Goal: Information Seeking & Learning: Learn about a topic

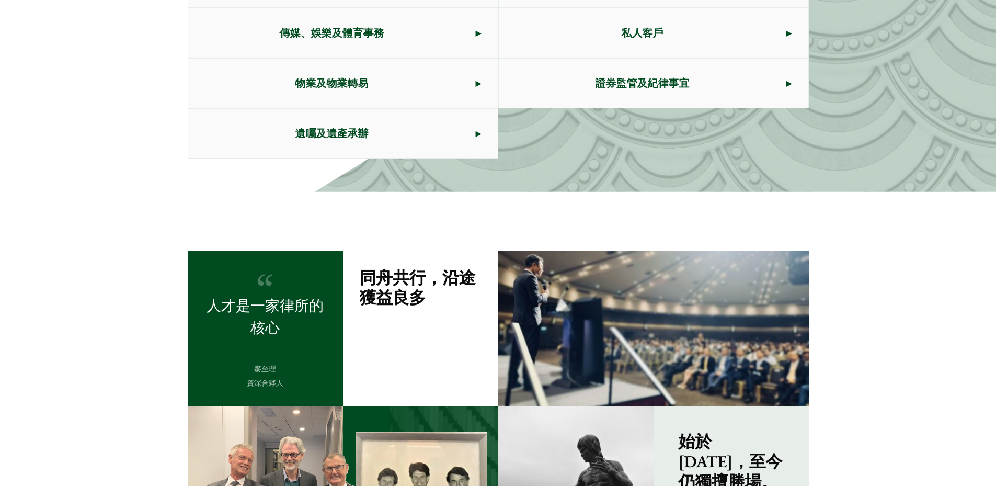
scroll to position [993, 0]
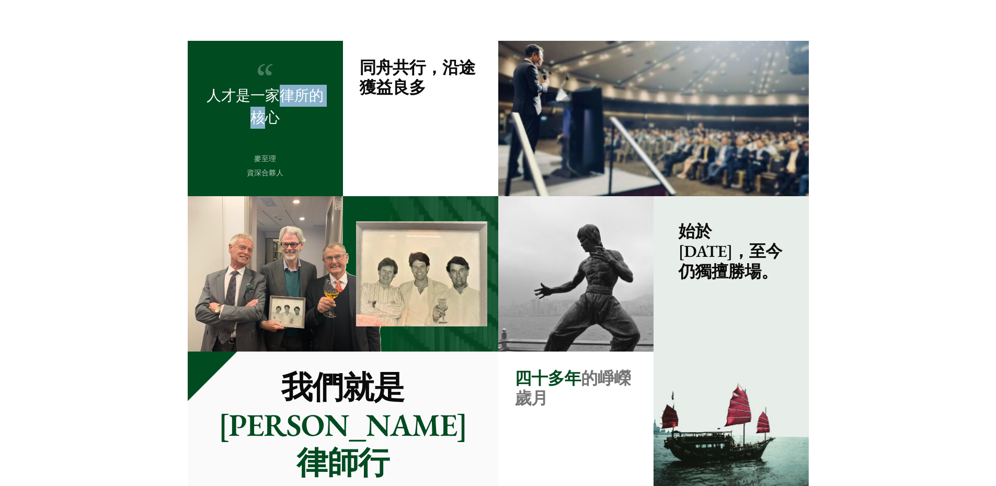
drag, startPoint x: 274, startPoint y: 100, endPoint x: 272, endPoint y: 119, distance: 19.0
click at [272, 119] on p "人才是一家律所的核心" at bounding box center [265, 107] width 122 height 44
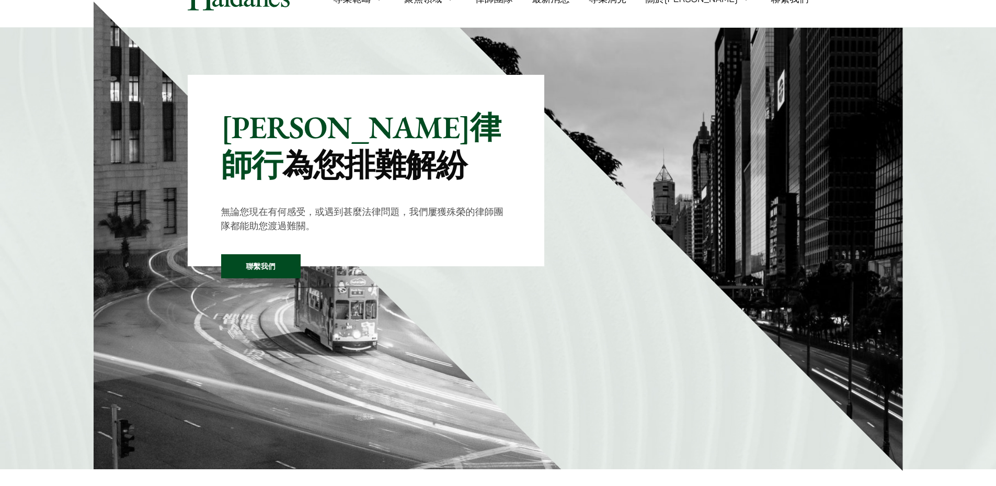
scroll to position [0, 0]
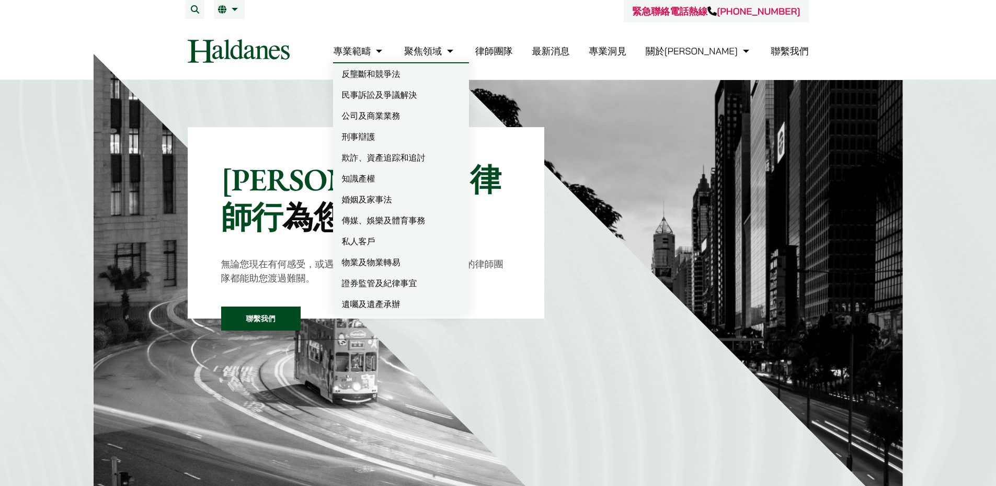
click at [240, 14] on li "繁 EN" at bounding box center [229, 9] width 31 height 19
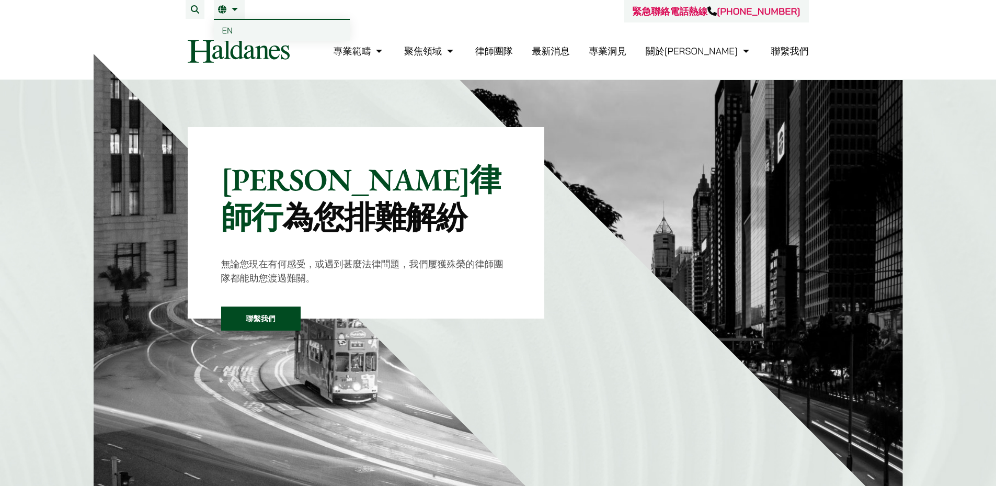
click at [228, 28] on span "EN" at bounding box center [227, 30] width 11 height 10
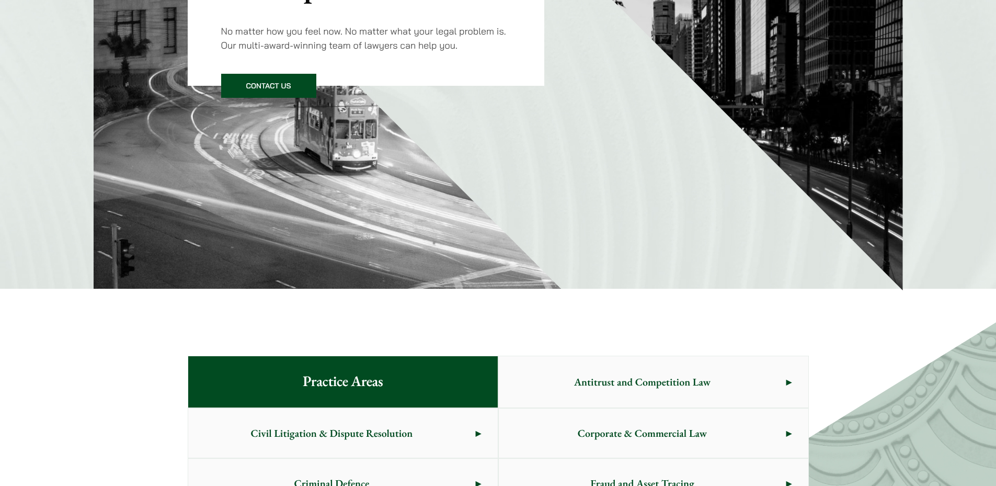
scroll to position [209, 0]
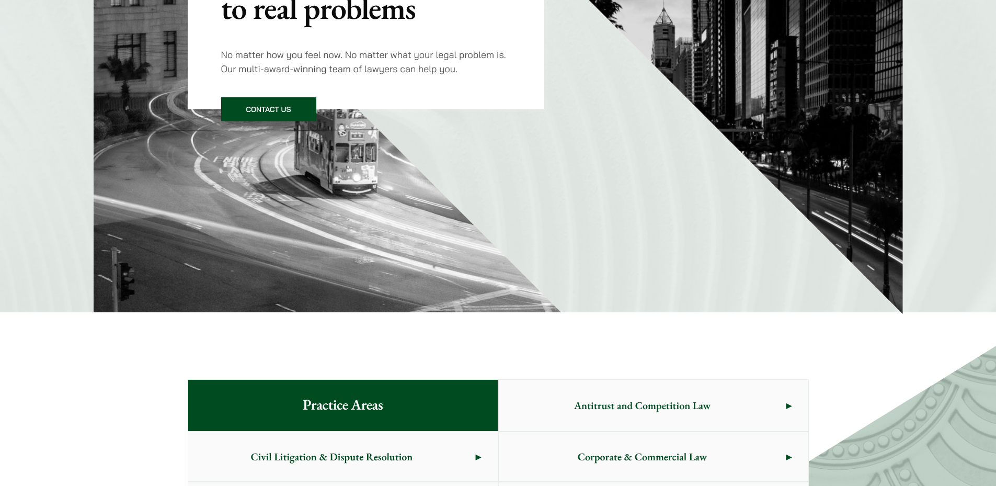
click at [432, 215] on img at bounding box center [328, 79] width 468 height 468
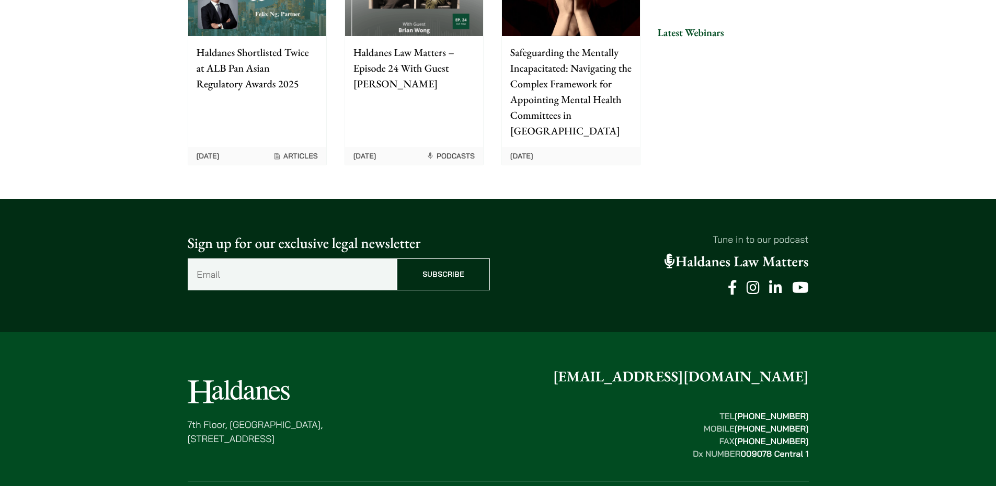
scroll to position [2680, 0]
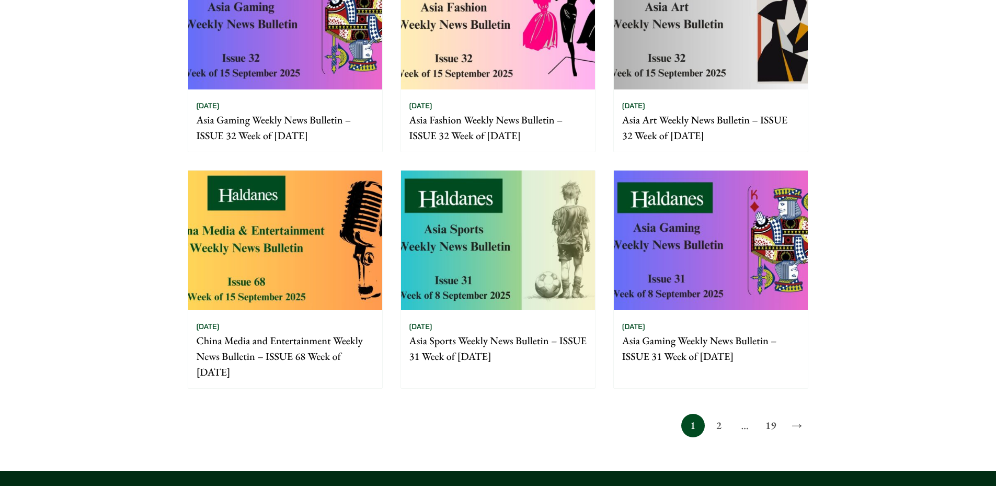
scroll to position [1029, 0]
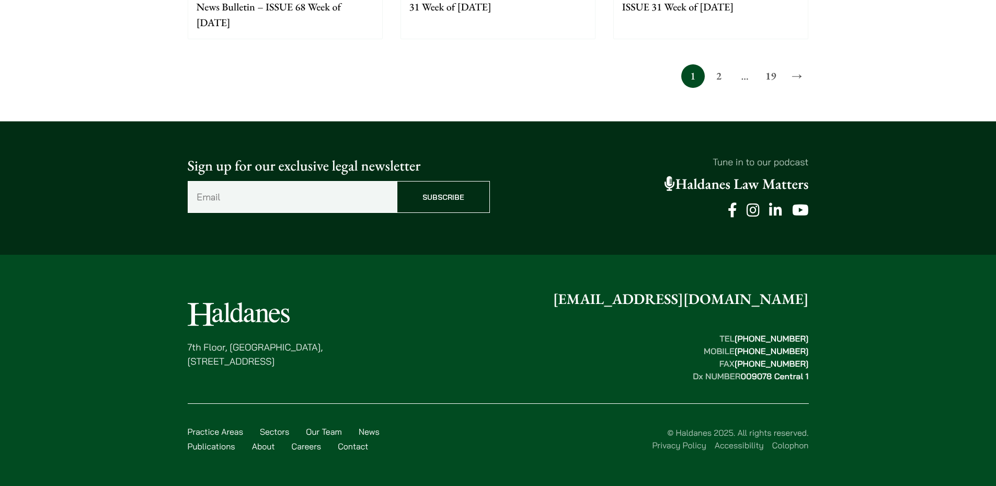
click at [220, 442] on link "Publications" at bounding box center [212, 446] width 48 height 10
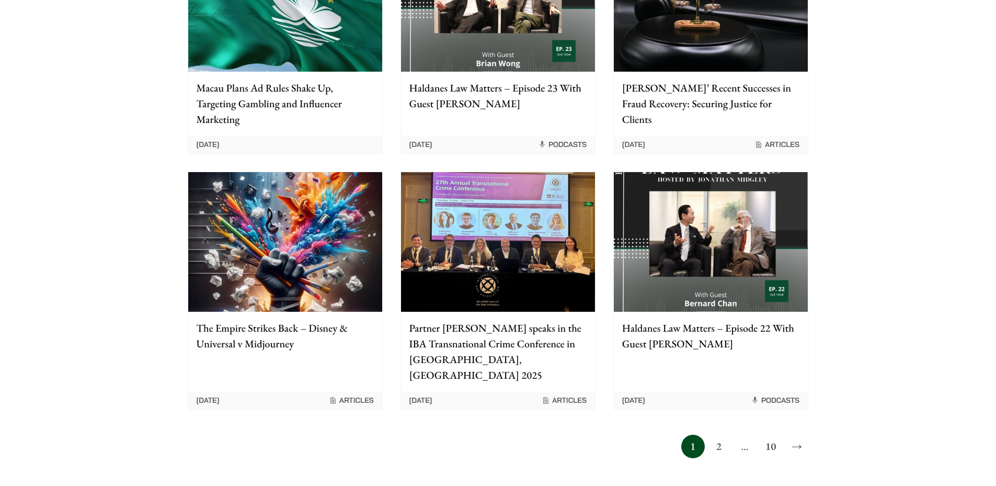
scroll to position [784, 0]
click at [687, 335] on p "Haldanes Law Matters – Episode 22 With Guest Bernard Chan" at bounding box center [710, 334] width 177 height 31
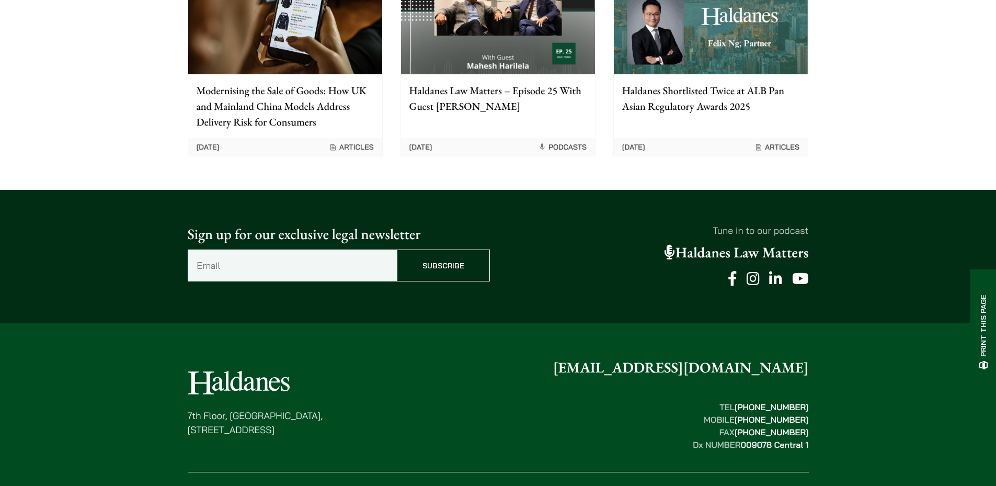
scroll to position [1243, 0]
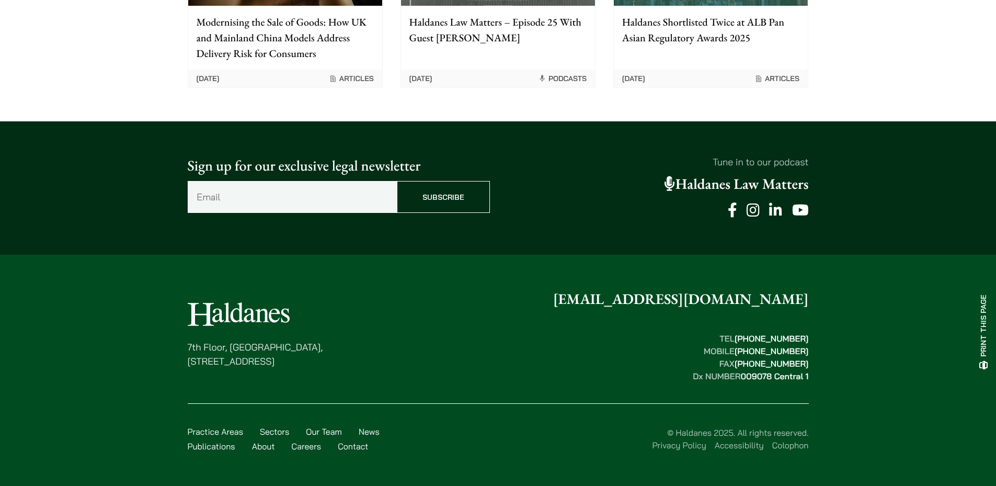
click at [270, 453] on div "Practice Areas Sectors Our Team News Publications About Careers Contact © Halda…" at bounding box center [498, 432] width 621 height 58
click at [263, 445] on link "About" at bounding box center [263, 446] width 23 height 10
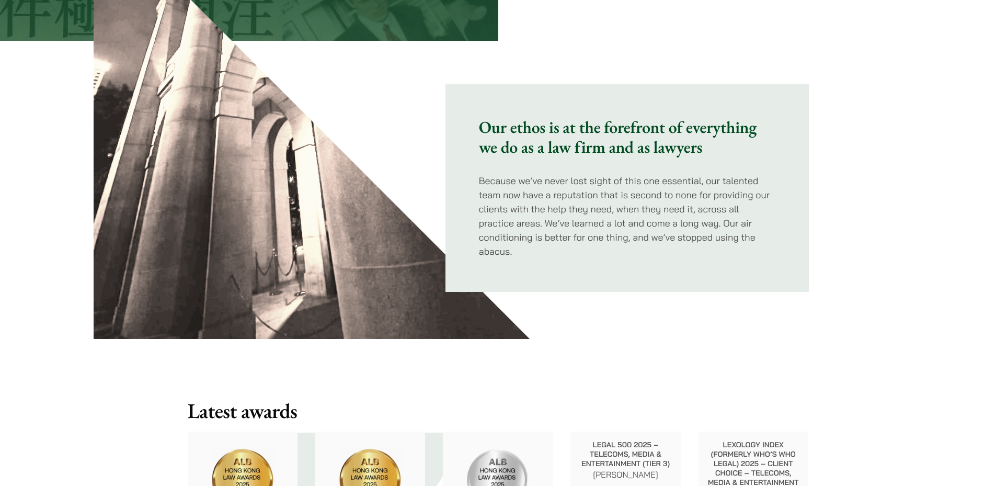
scroll to position [1098, 0]
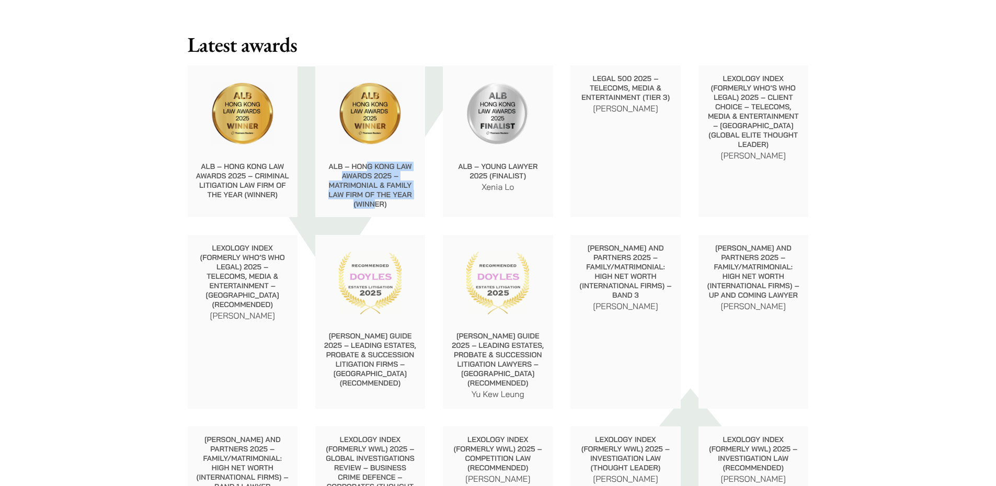
drag, startPoint x: 365, startPoint y: 163, endPoint x: 374, endPoint y: 203, distance: 41.1
click at [374, 203] on p "ALB – Hong Kong Law Awards 2025 – Matrimonial & Family Law Firm of the Year (Wi…" at bounding box center [371, 185] width 94 height 47
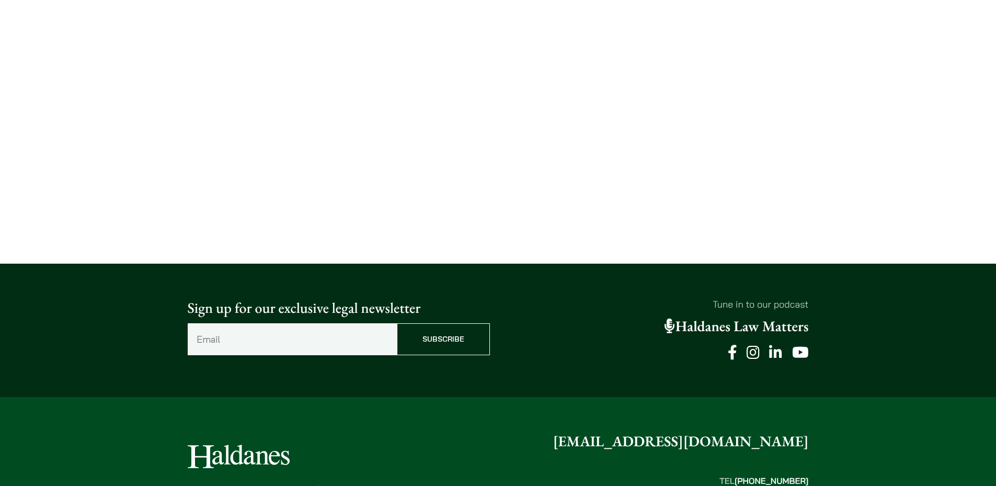
scroll to position [2500, 0]
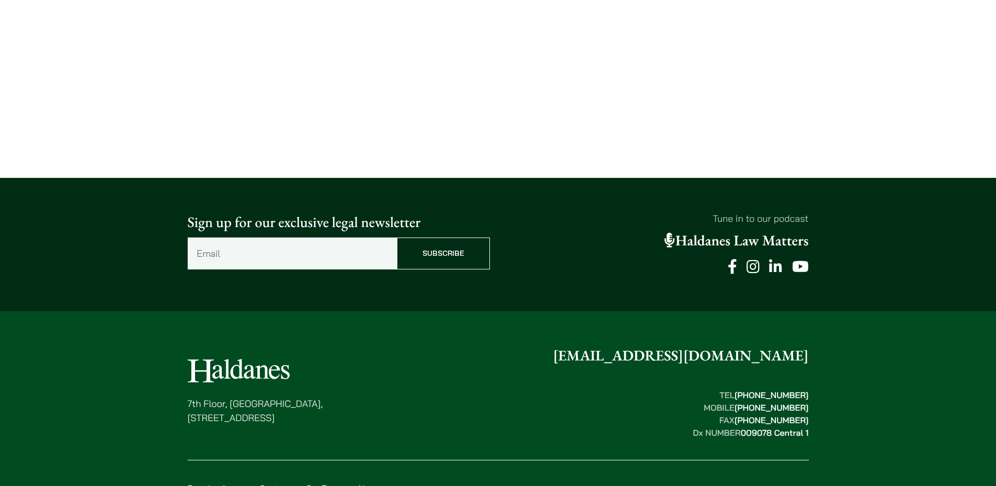
click at [365, 482] on link "News" at bounding box center [369, 487] width 21 height 10
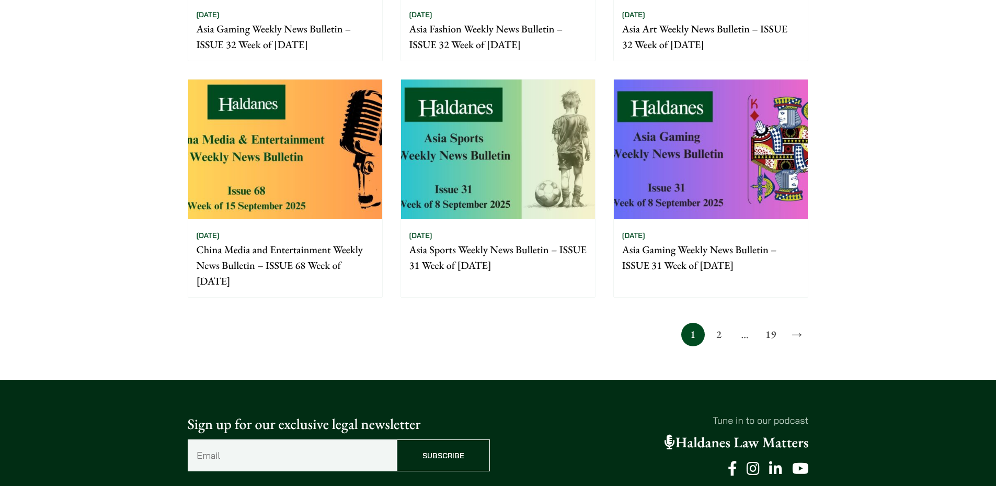
scroll to position [1029, 0]
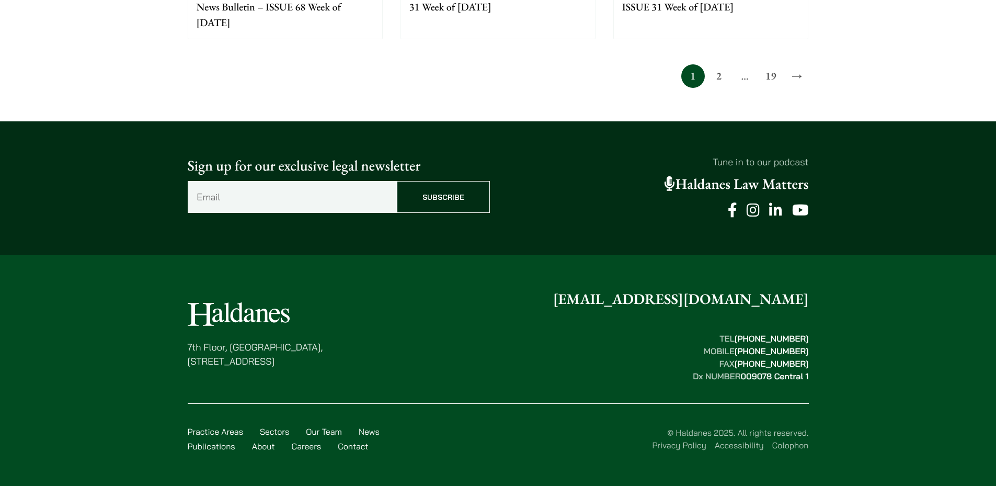
click at [346, 444] on link "Contact" at bounding box center [353, 446] width 30 height 10
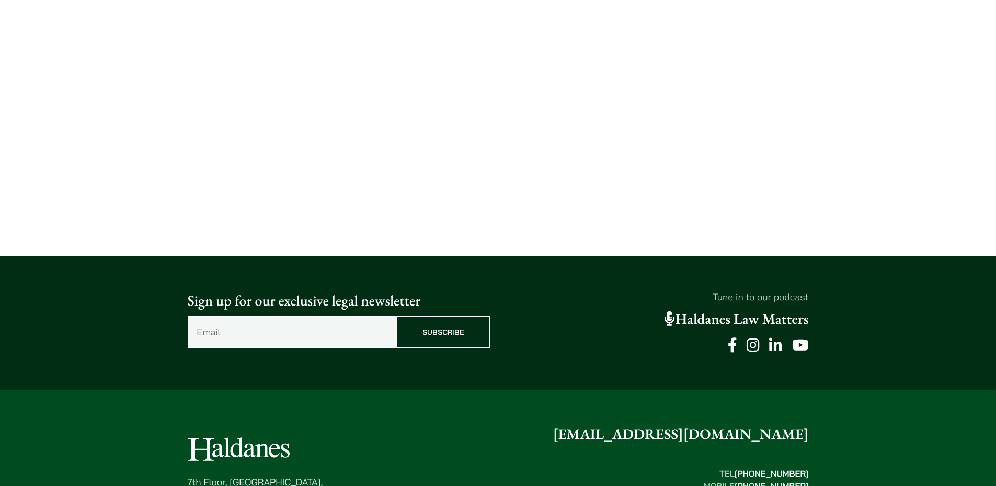
scroll to position [732, 0]
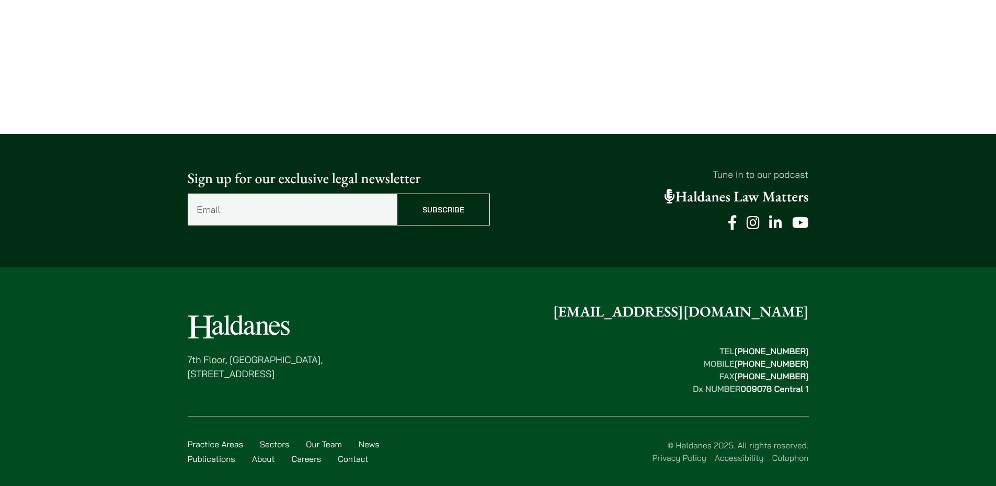
click at [227, 446] on link "Practice Areas" at bounding box center [215, 444] width 55 height 10
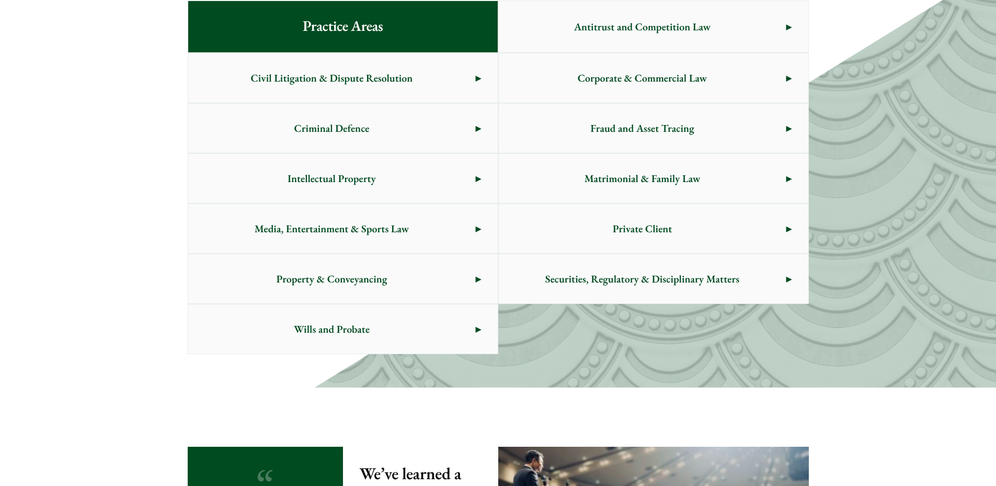
scroll to position [589, 0]
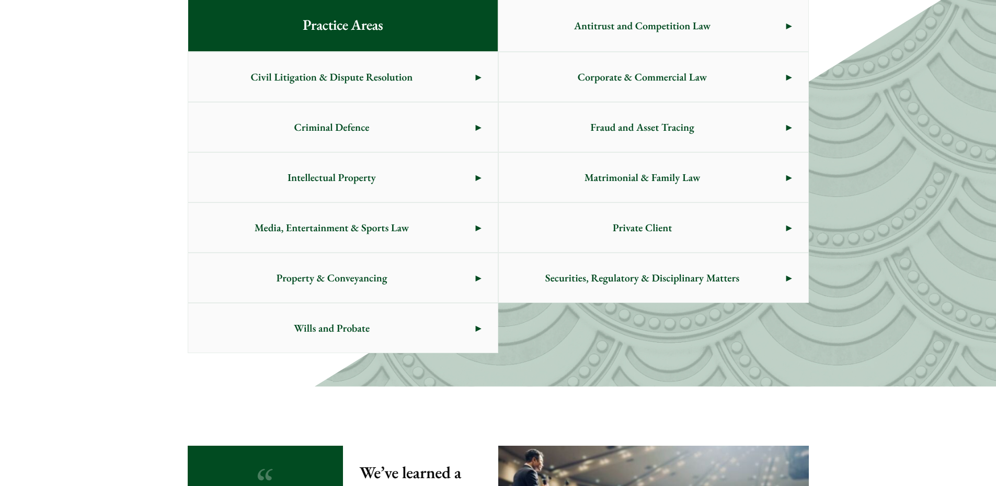
click at [360, 88] on span "Civil Litigation & Dispute Resolution" at bounding box center [331, 76] width 287 height 49
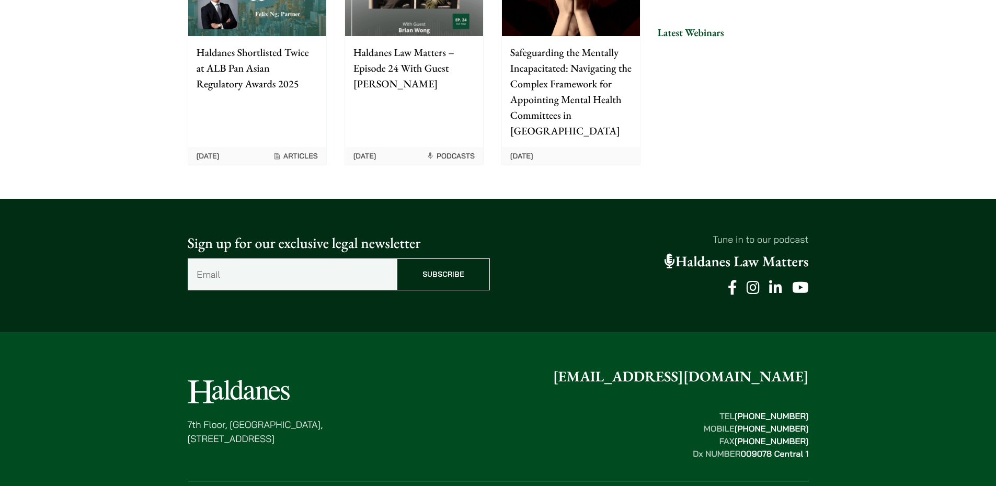
scroll to position [2680, 0]
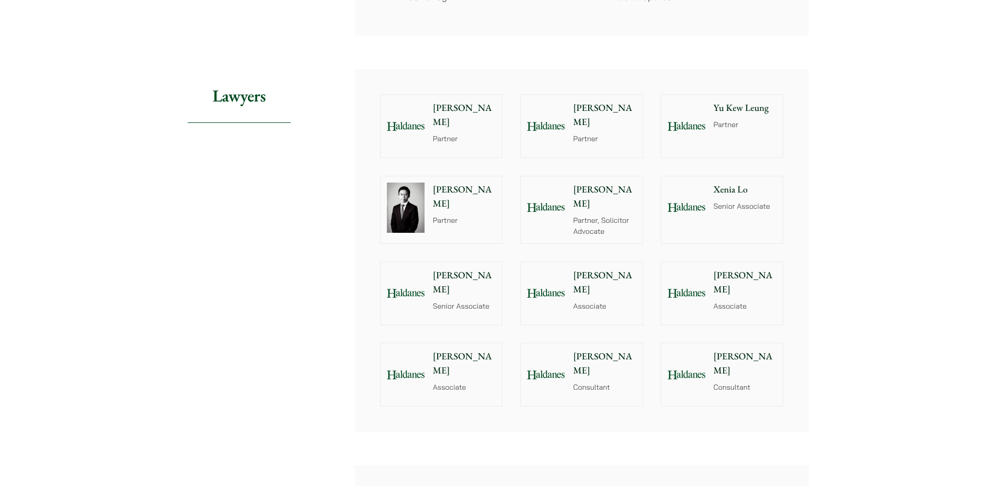
scroll to position [941, 0]
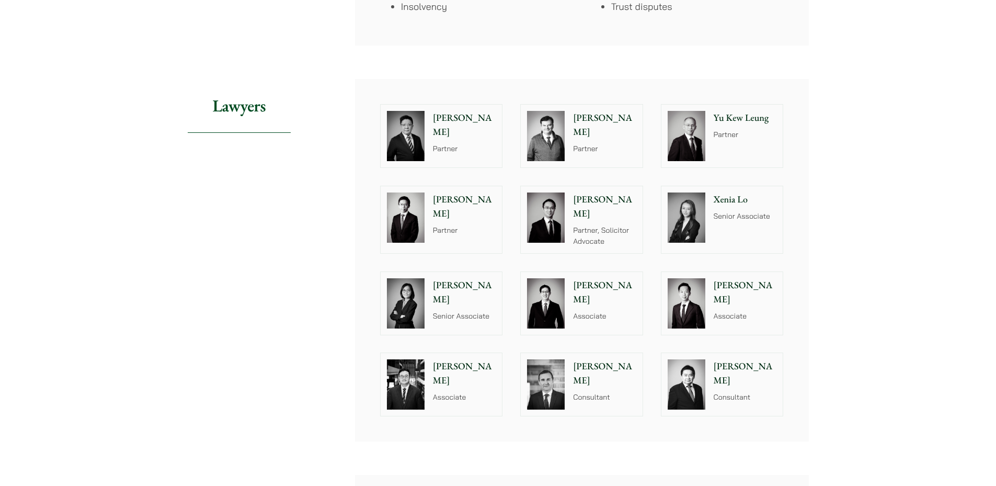
click at [715, 223] on div "Xenia Lo Senior Associate" at bounding box center [747, 219] width 72 height 67
click at [592, 225] on p "Partner, Solicitor Advocate" at bounding box center [604, 236] width 63 height 22
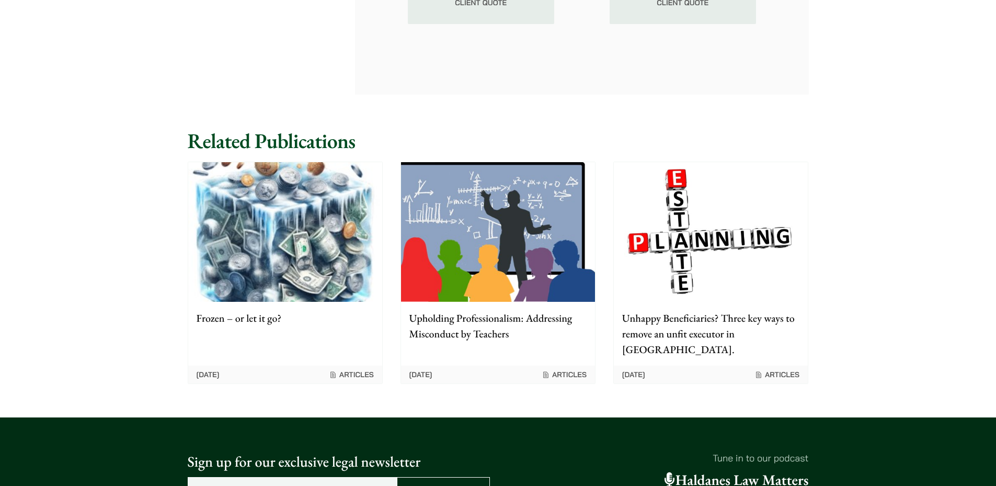
scroll to position [1620, 0]
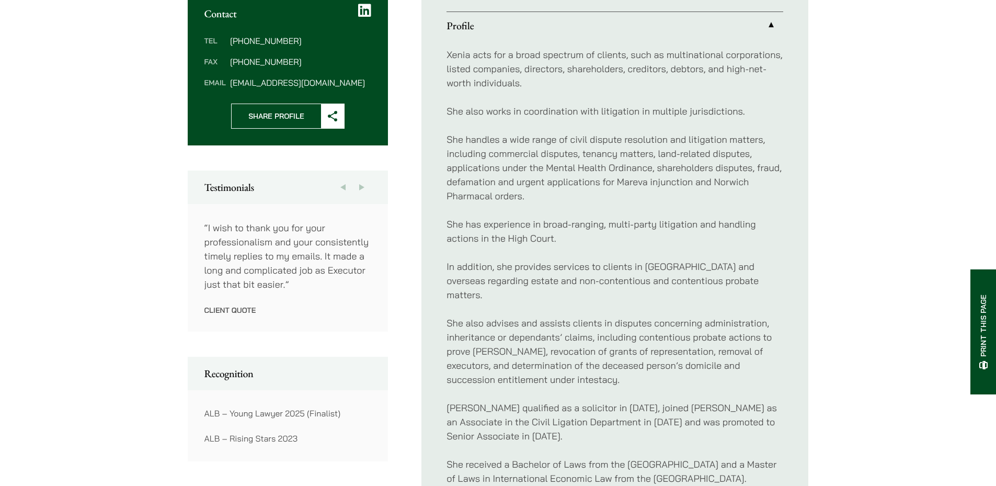
scroll to position [523, 0]
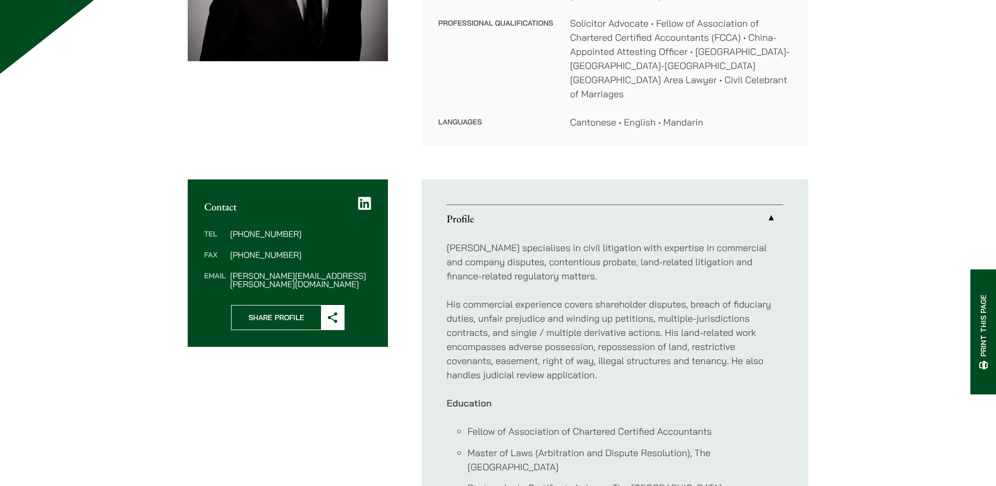
scroll to position [523, 0]
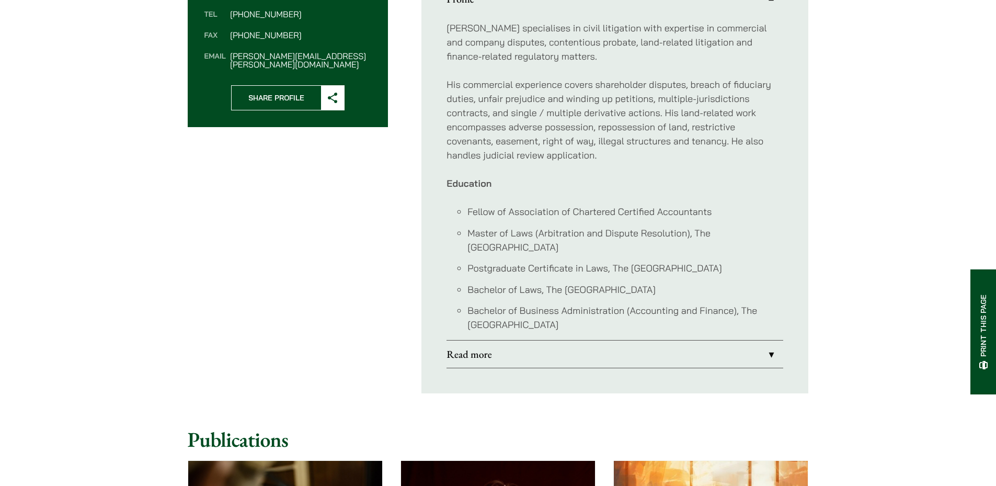
click at [567, 351] on link "Read more" at bounding box center [614, 353] width 337 height 27
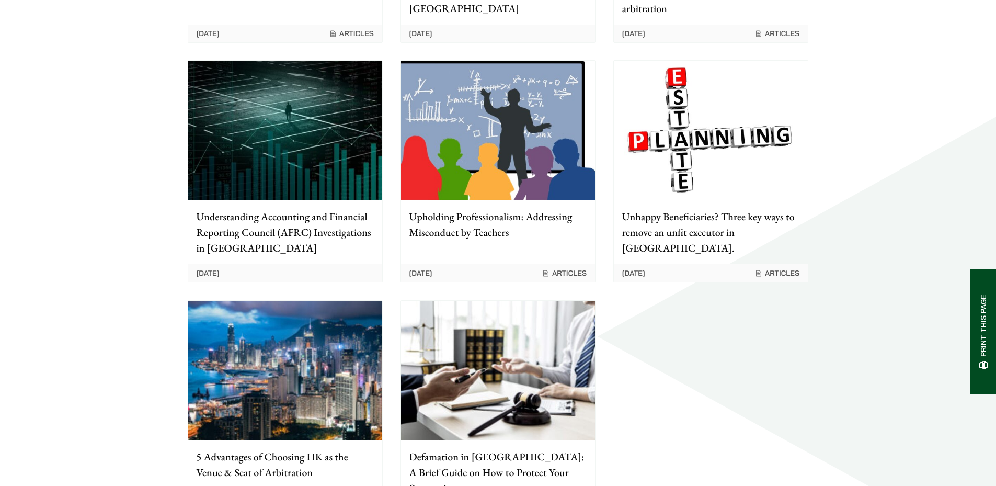
scroll to position [3032, 0]
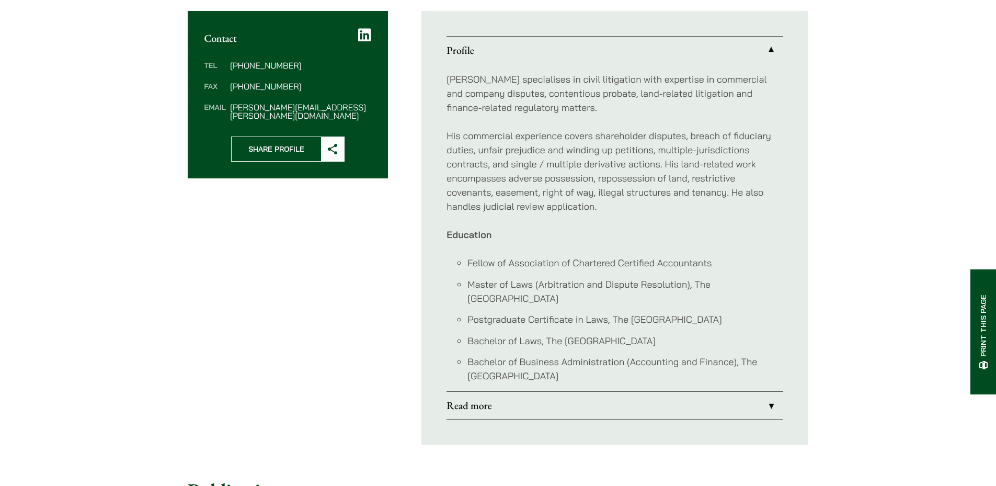
scroll to position [468, 0]
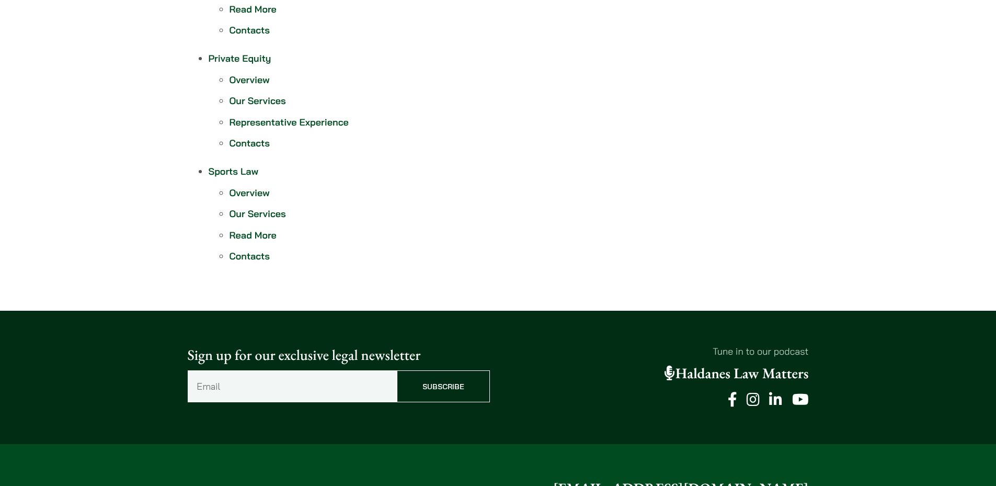
scroll to position [1004, 0]
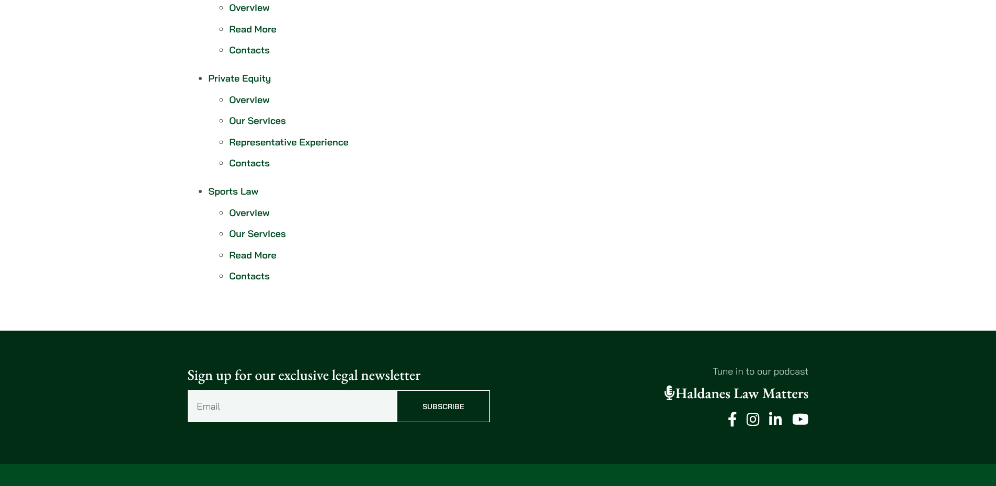
click at [238, 190] on link "Sports Law" at bounding box center [234, 191] width 50 height 12
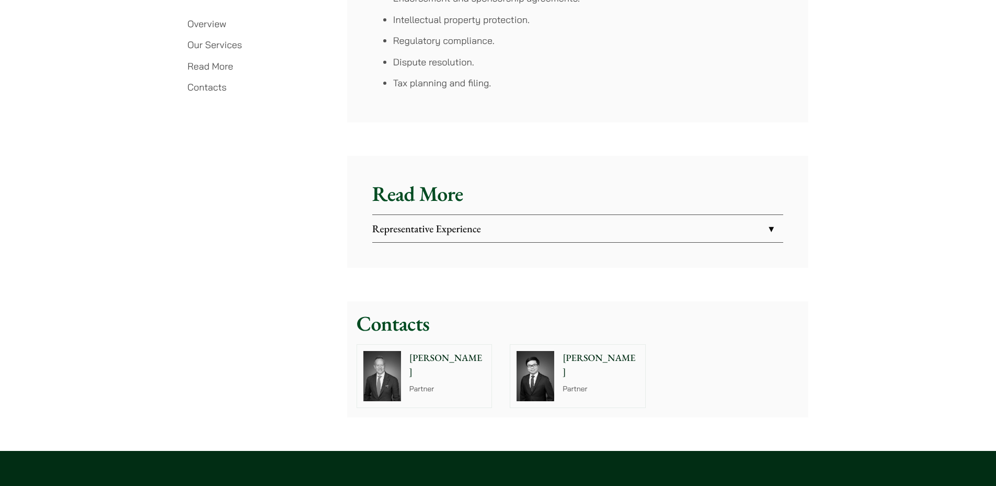
scroll to position [1725, 0]
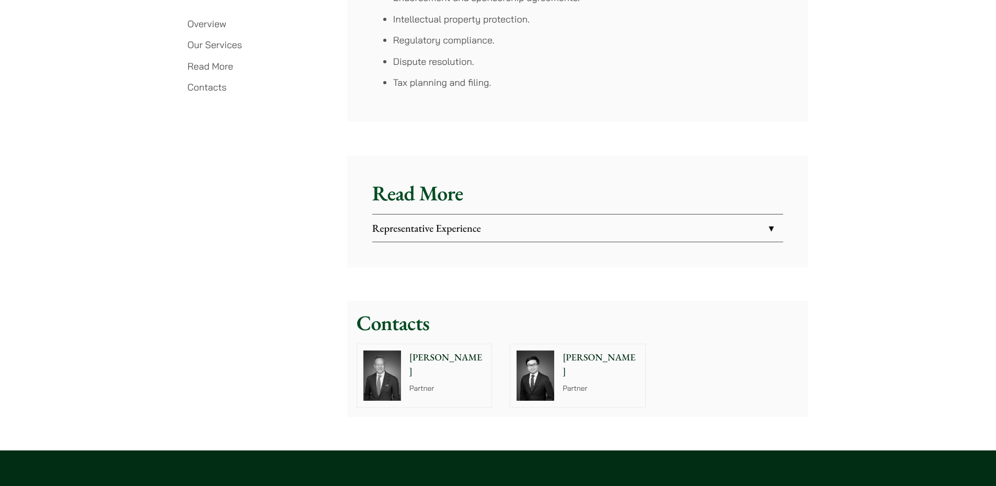
click at [468, 228] on link "Representative Experience" at bounding box center [577, 227] width 411 height 27
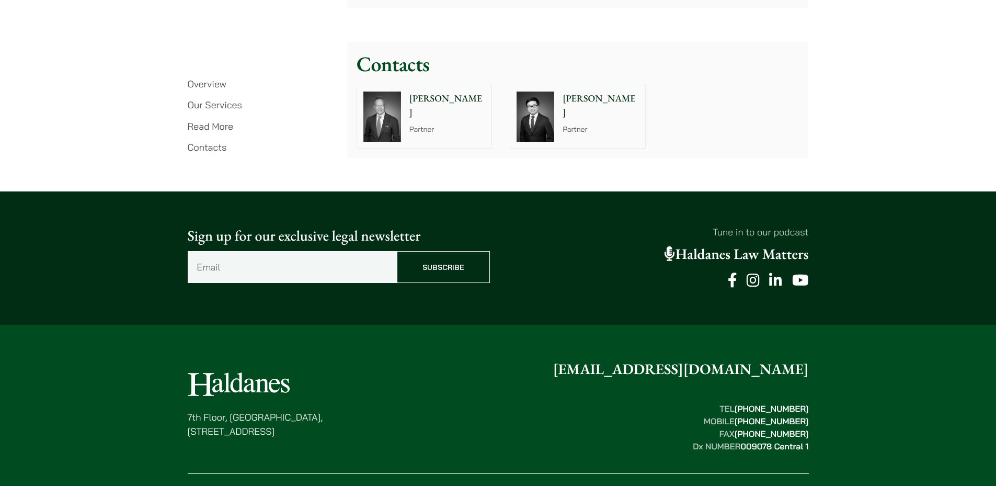
scroll to position [2867, 0]
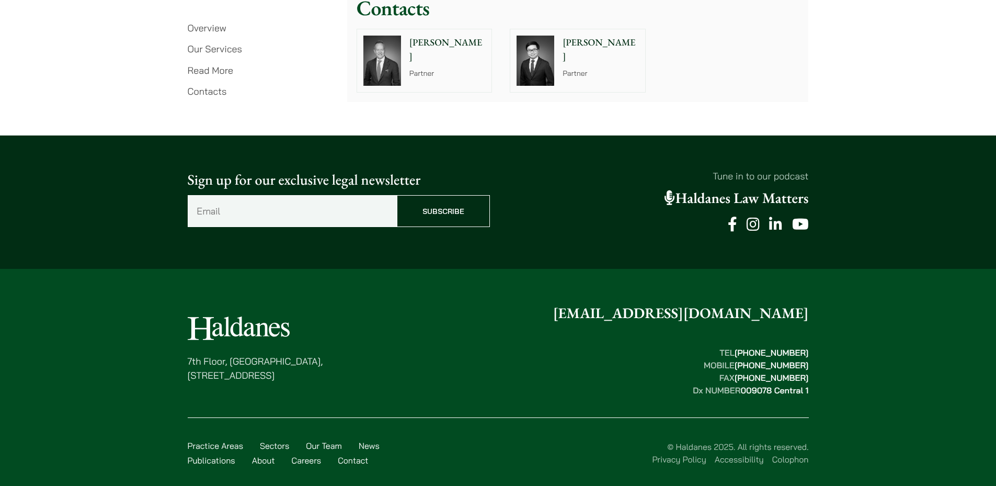
click at [310, 440] on link "Our Team" at bounding box center [324, 445] width 36 height 10
click at [316, 440] on link "Our Team" at bounding box center [324, 445] width 36 height 10
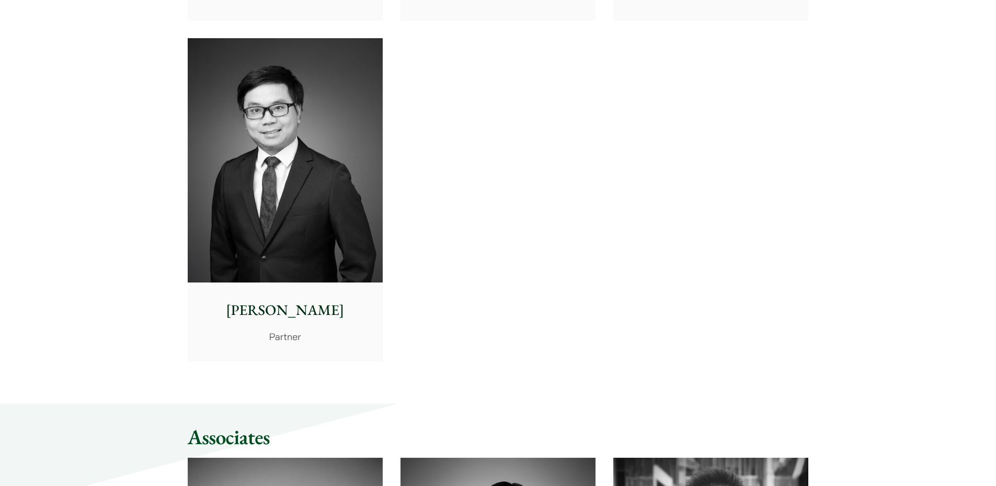
scroll to position [2300, 0]
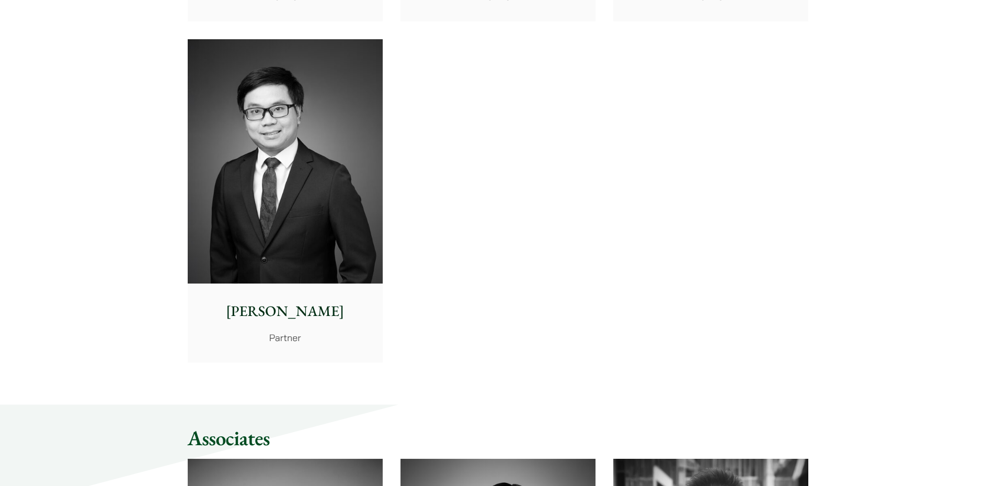
click at [266, 193] on img at bounding box center [285, 161] width 195 height 244
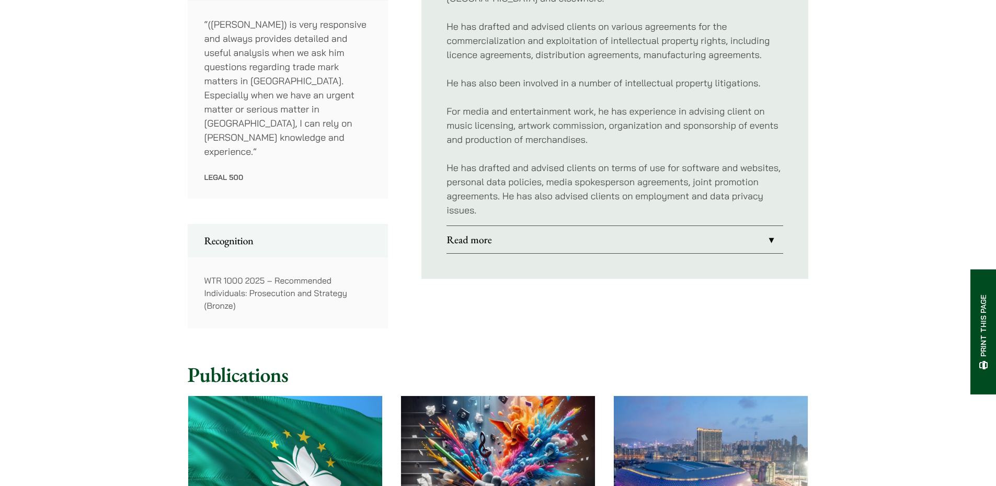
scroll to position [627, 0]
click at [493, 244] on ul "Profile [PERSON_NAME] is an intellectual property and commercial specialist, wh…" at bounding box center [614, 26] width 387 height 504
click at [498, 227] on link "Read more" at bounding box center [614, 238] width 337 height 27
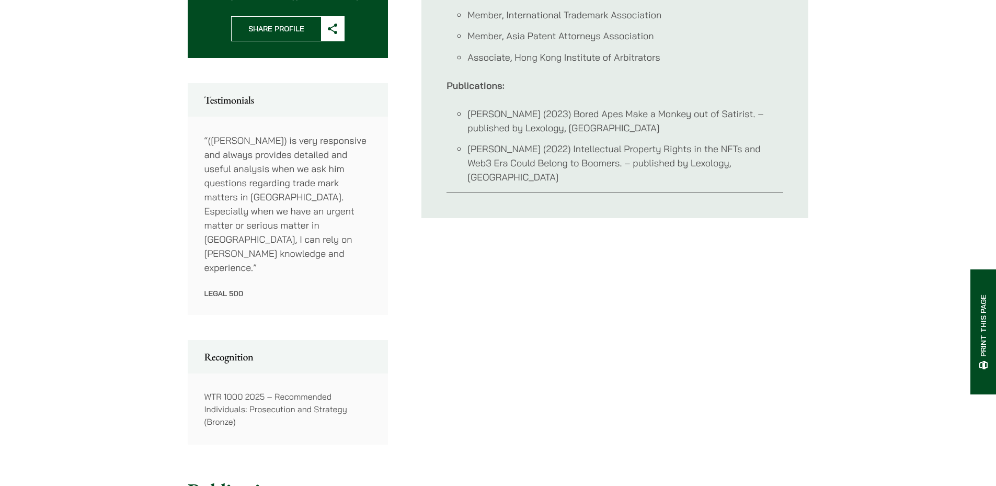
scroll to position [470, 0]
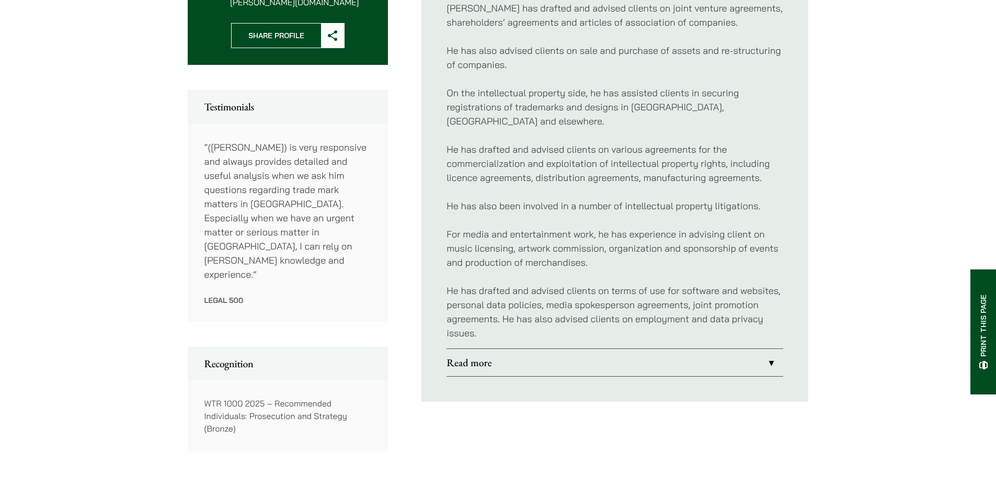
scroll to position [506, 0]
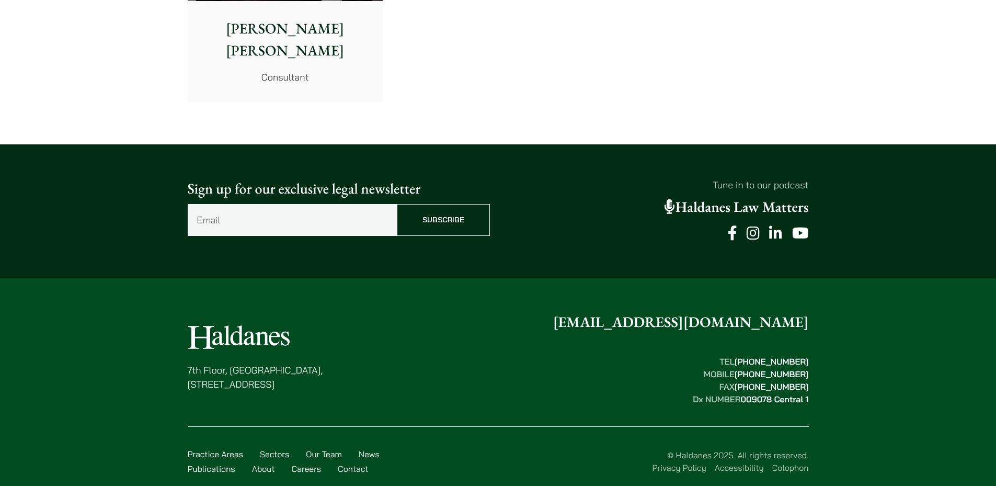
scroll to position [5805, 0]
click at [270, 463] on link "About" at bounding box center [263, 468] width 23 height 10
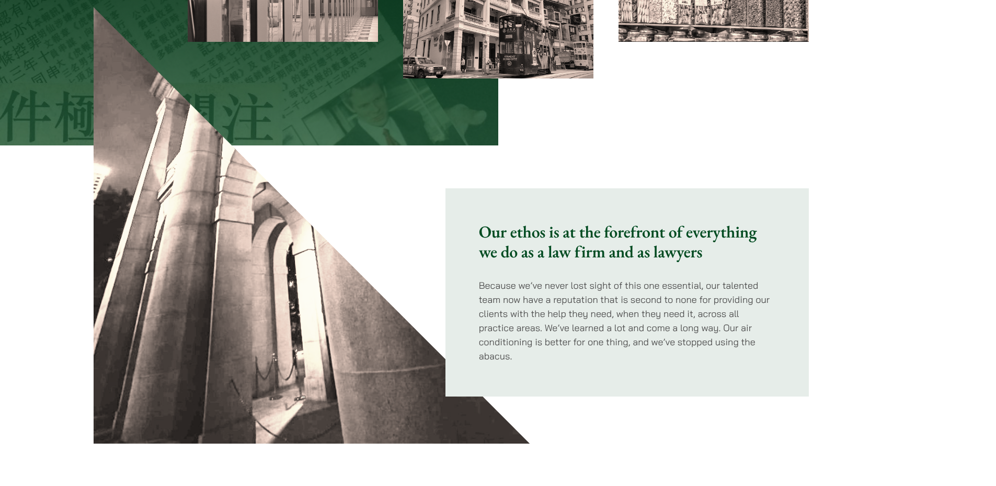
scroll to position [680, 0]
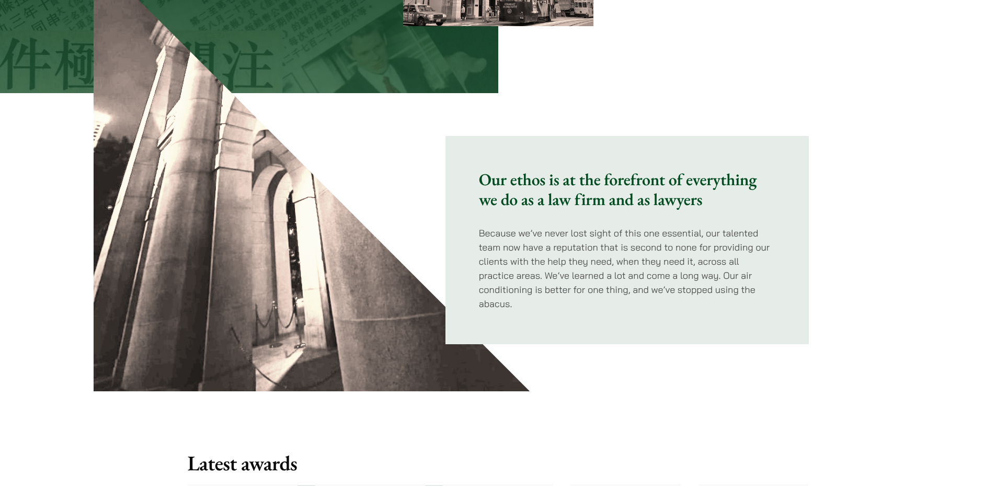
click at [528, 182] on h3 "Our ethos is at the forefront of everything we do as a law firm and as lawyers" at bounding box center [627, 189] width 296 height 40
copy h3 "ethos"
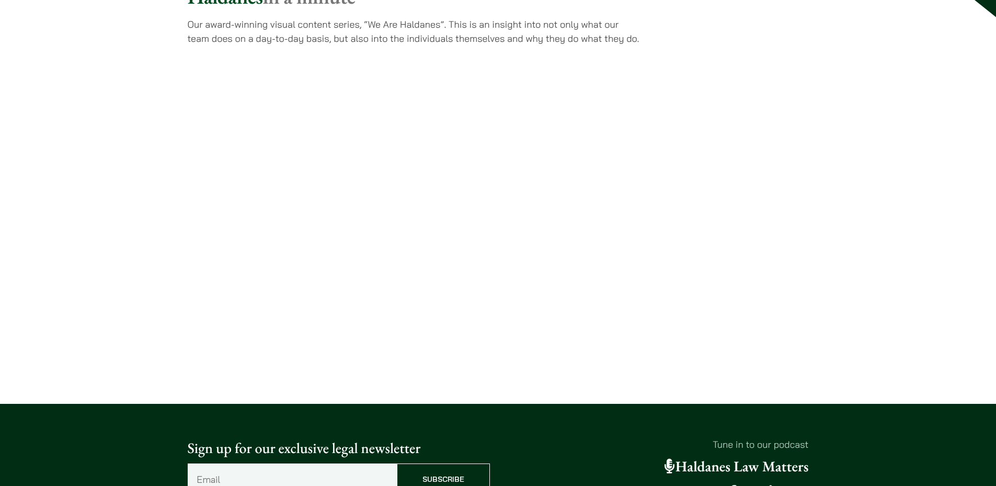
scroll to position [2500, 0]
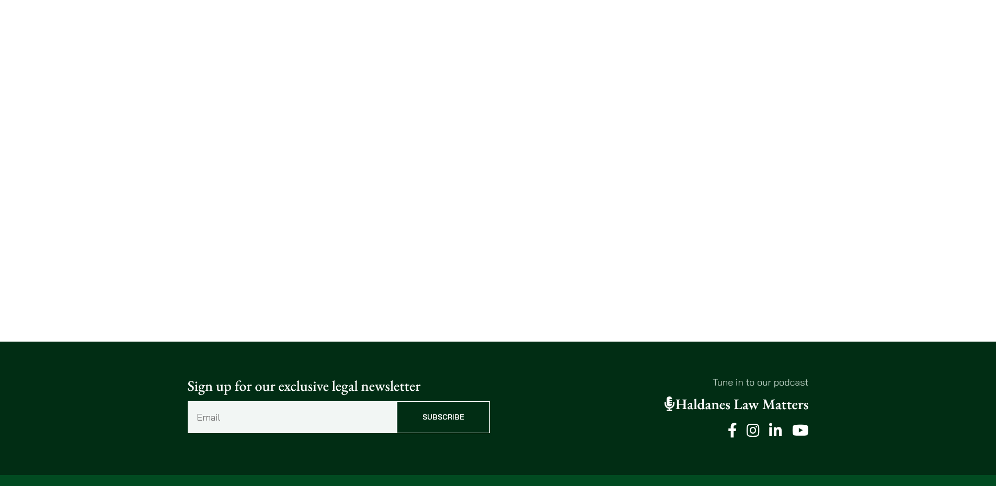
scroll to position [2500, 0]
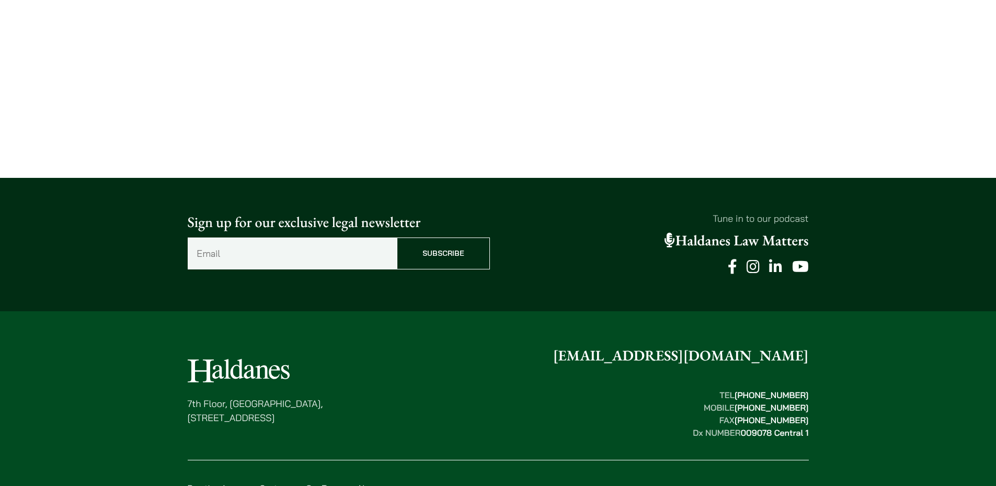
click at [364, 482] on link "News" at bounding box center [369, 487] width 21 height 10
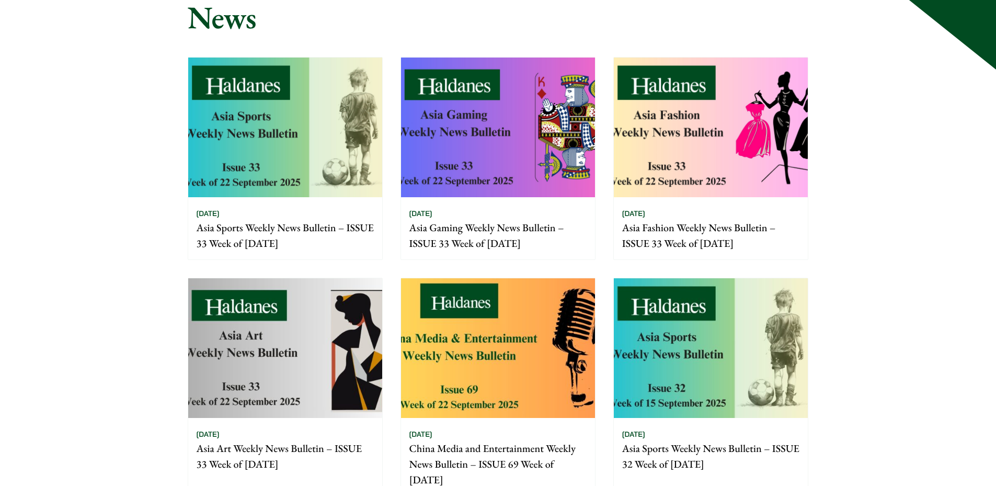
scroll to position [261, 0]
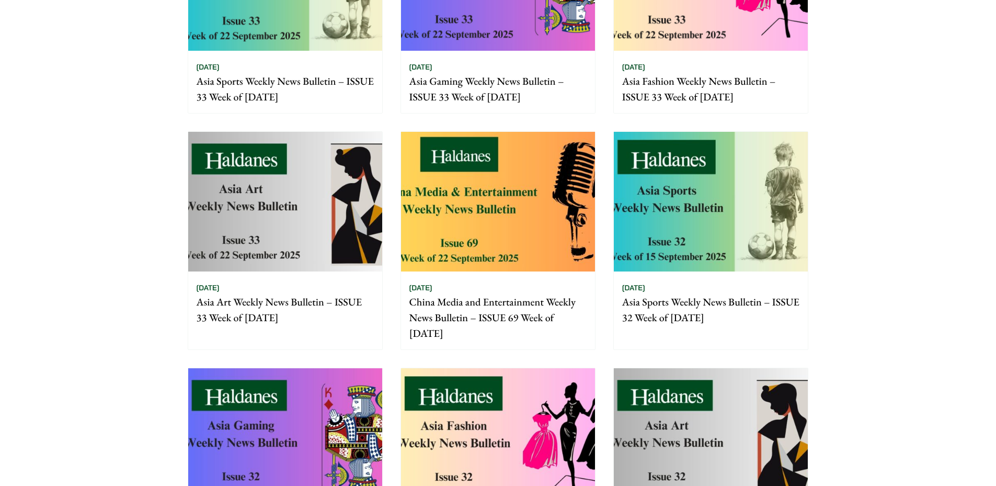
click at [286, 196] on img at bounding box center [285, 202] width 194 height 140
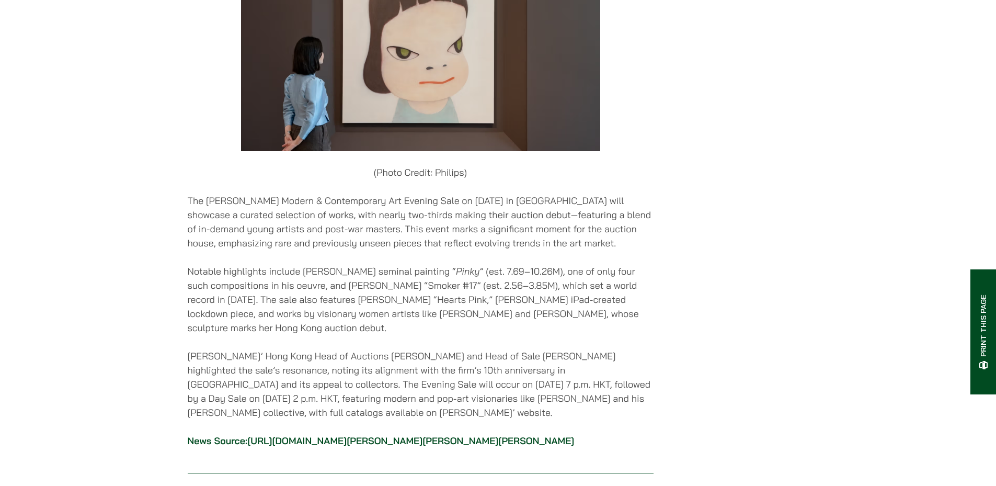
scroll to position [680, 0]
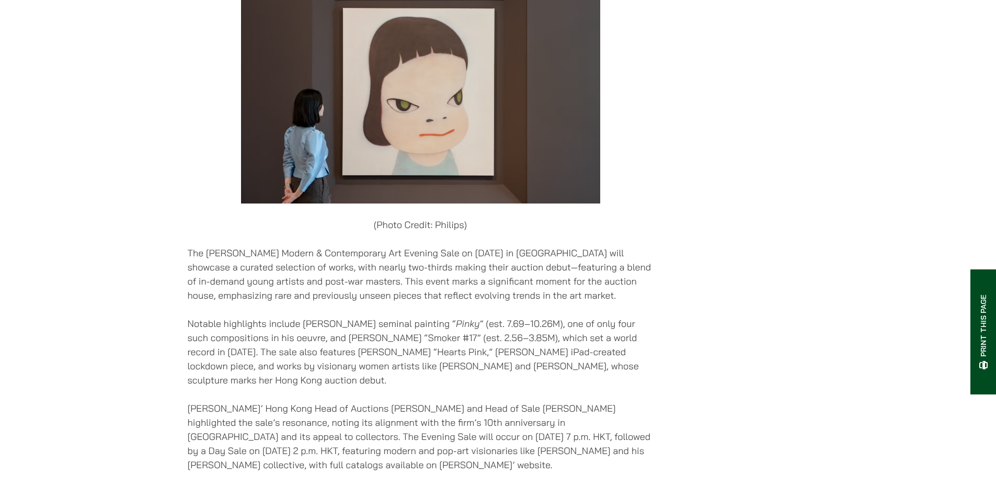
click at [539, 335] on p "Notable highlights include [PERSON_NAME] seminal painting “ Pinky ” (est. 7.69–…" at bounding box center [421, 351] width 466 height 71
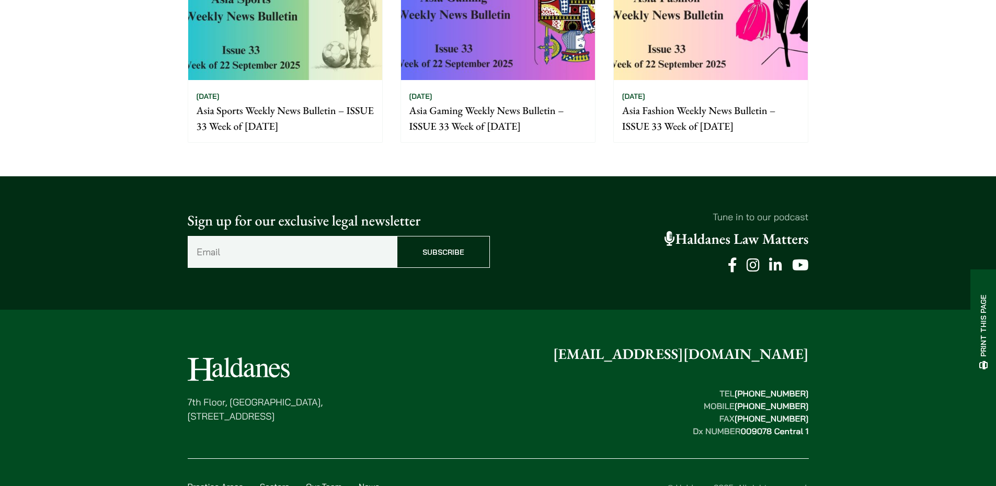
scroll to position [3349, 0]
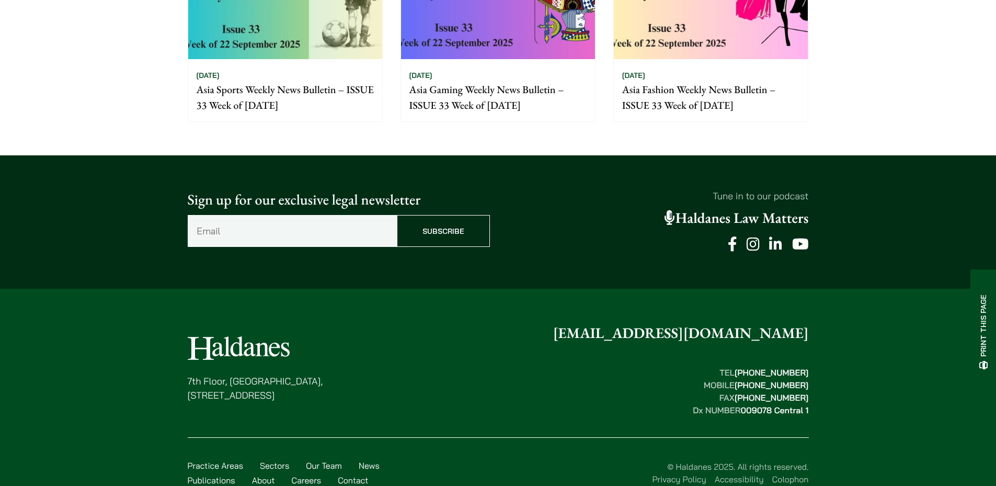
click at [234, 475] on link "Publications" at bounding box center [212, 480] width 48 height 10
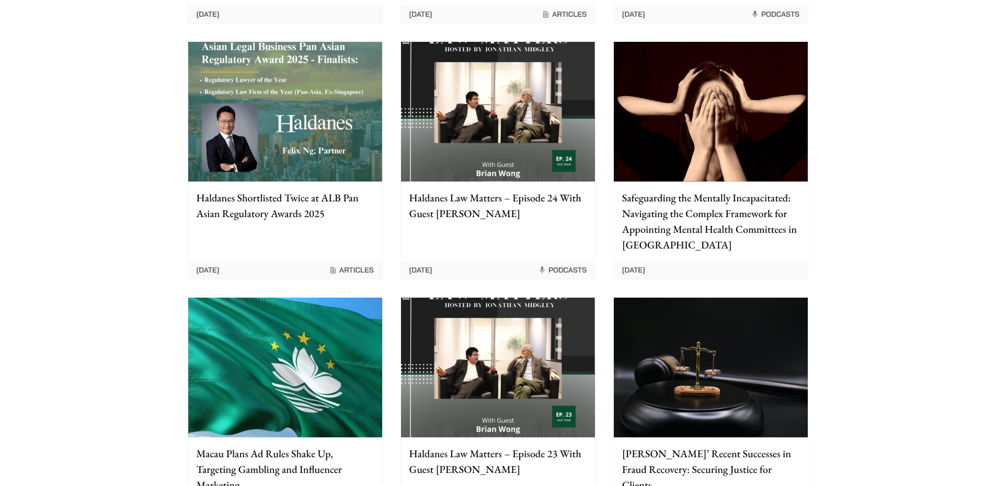
scroll to position [784, 0]
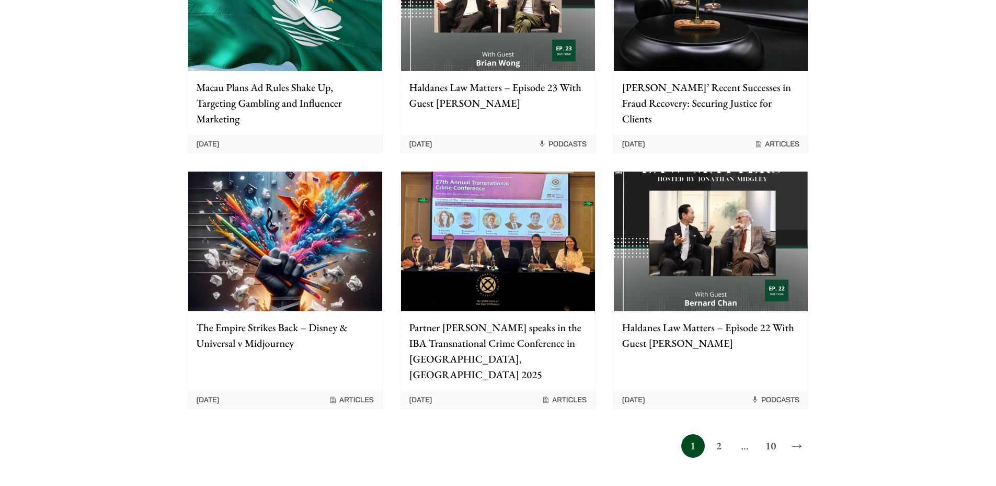
click at [724, 437] on link "2" at bounding box center [719, 446] width 24 height 24
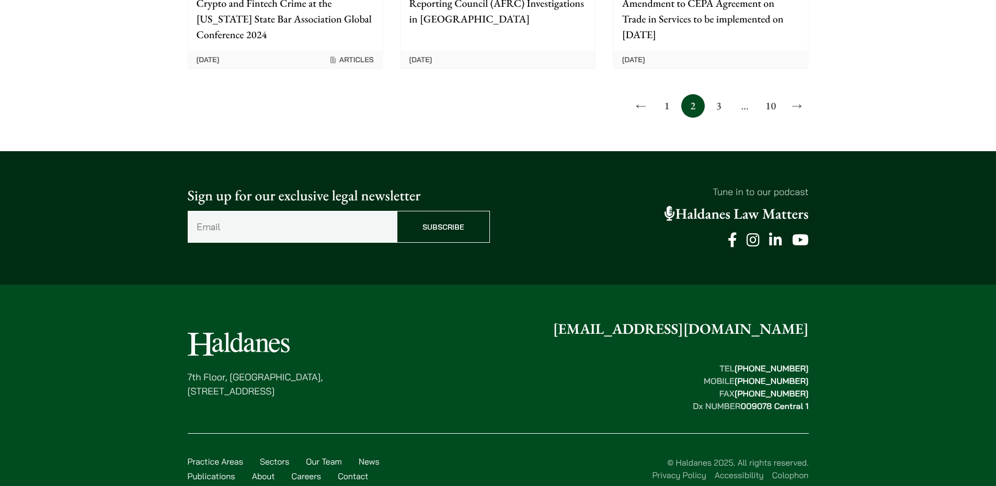
scroll to position [1138, 0]
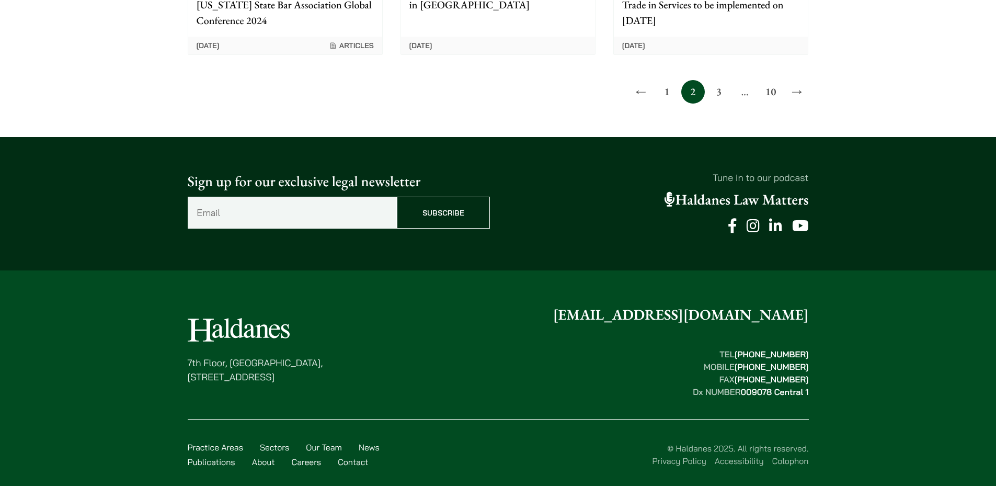
click at [259, 456] on link "About" at bounding box center [263, 461] width 23 height 10
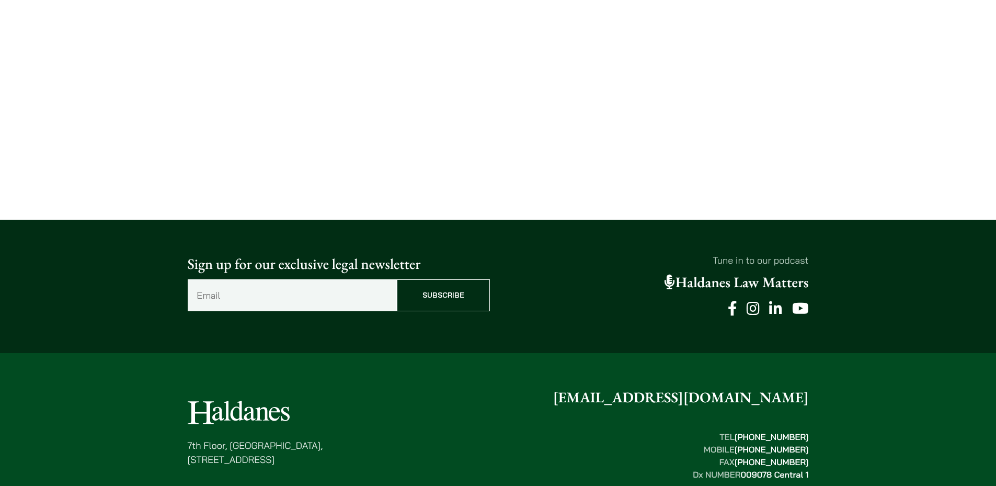
scroll to position [2500, 0]
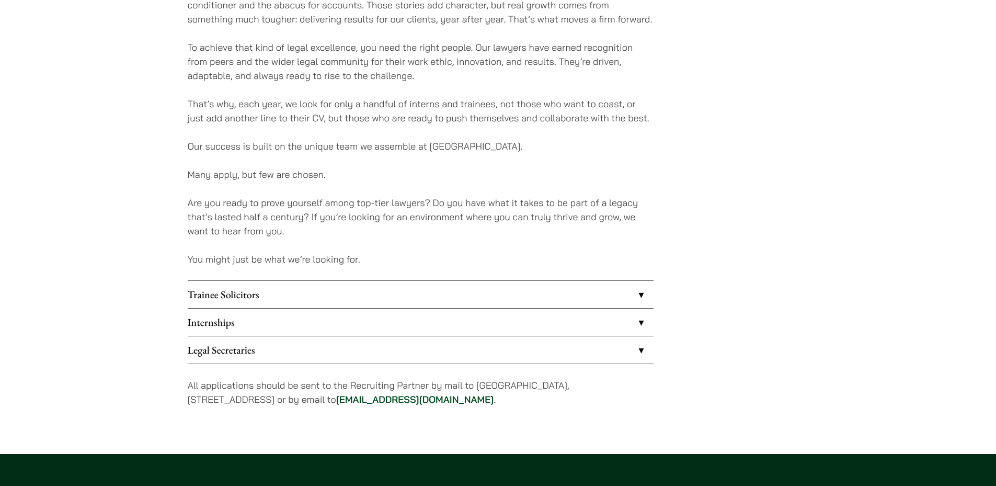
scroll to position [732, 0]
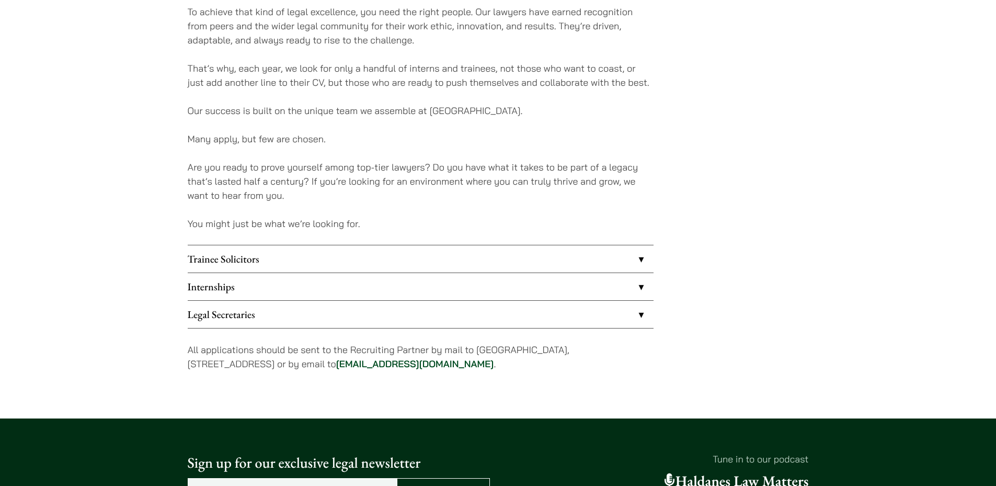
click at [459, 259] on link "Trainee Solicitors" at bounding box center [421, 258] width 466 height 27
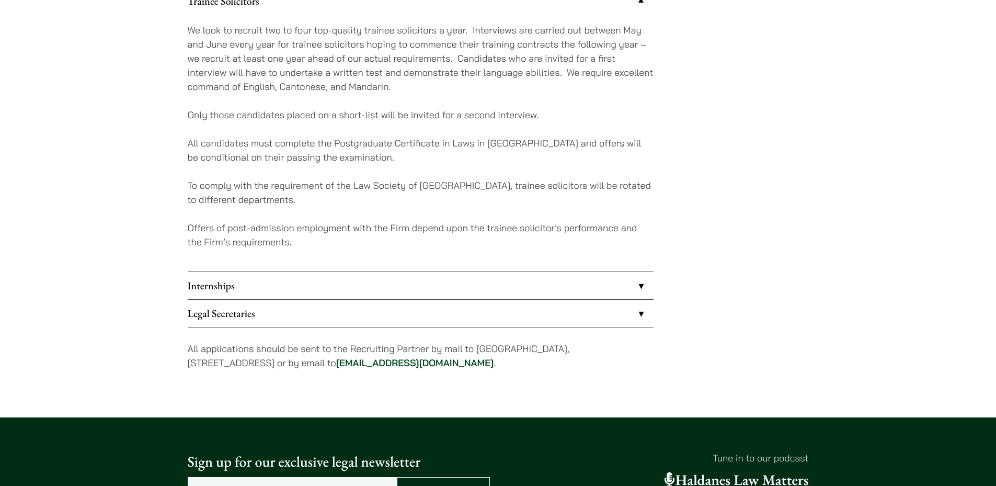
scroll to position [993, 0]
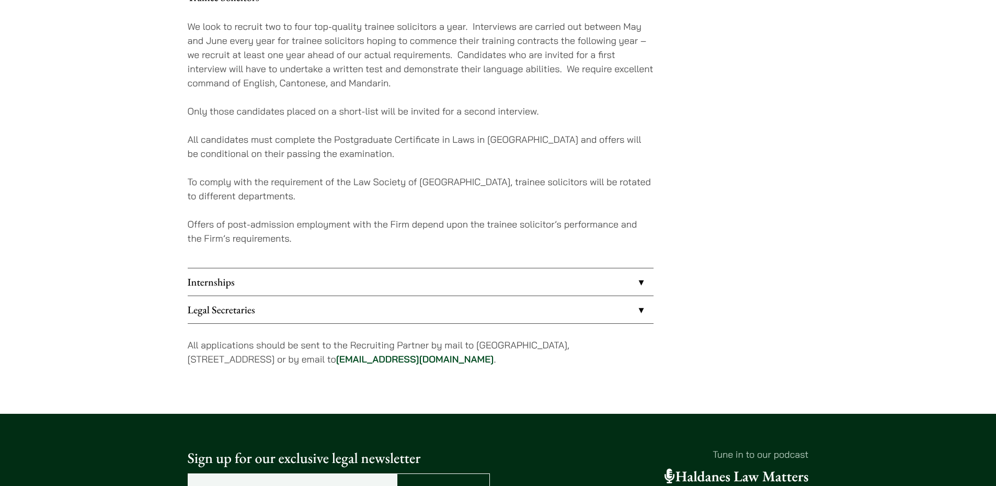
click at [400, 273] on link "Internships" at bounding box center [421, 281] width 466 height 27
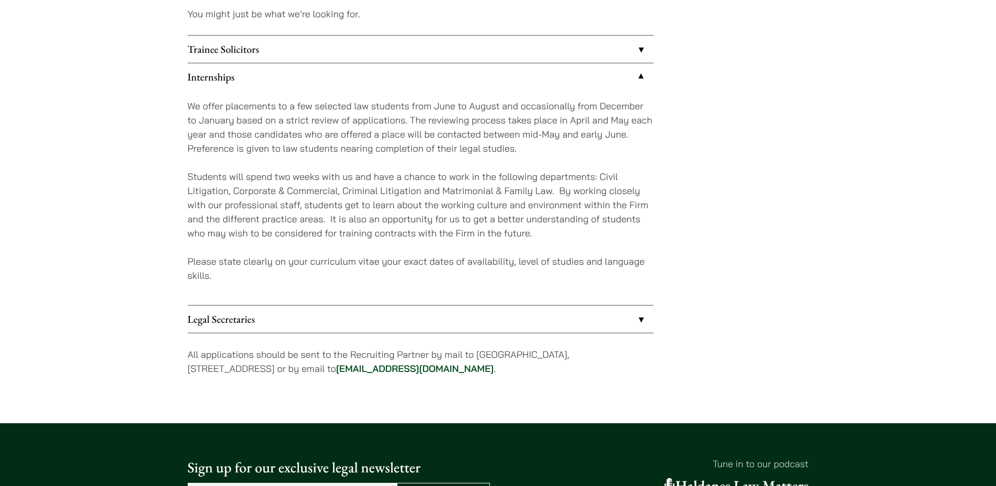
scroll to position [941, 0]
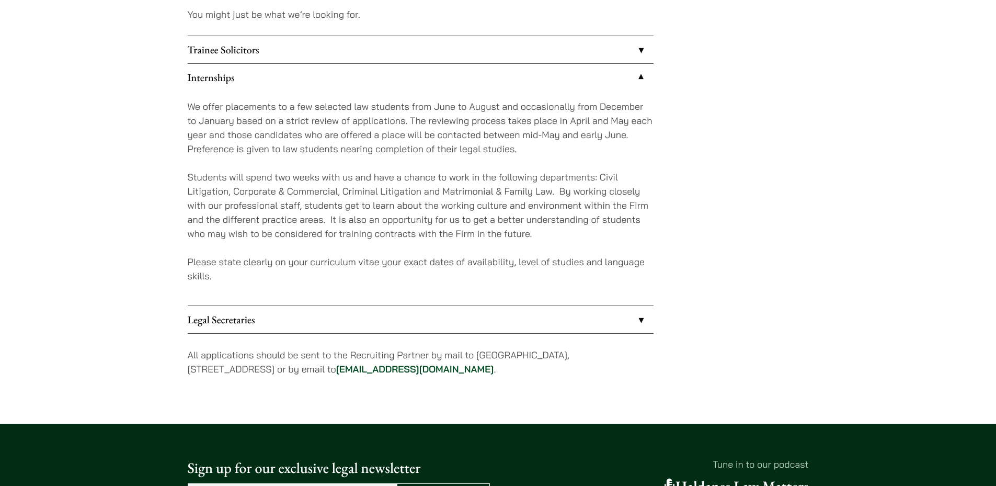
click at [301, 55] on link "Trainee Solicitors" at bounding box center [421, 49] width 466 height 27
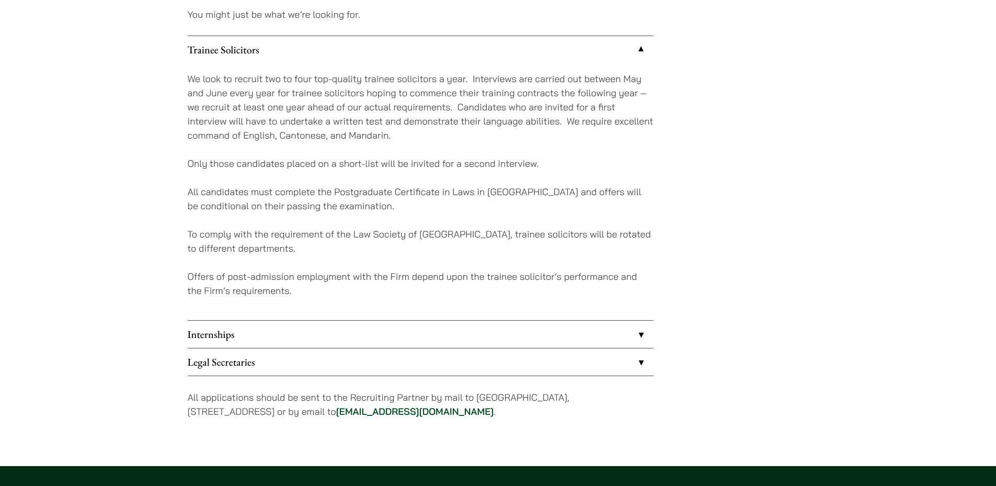
click at [410, 323] on link "Internships" at bounding box center [421, 333] width 466 height 27
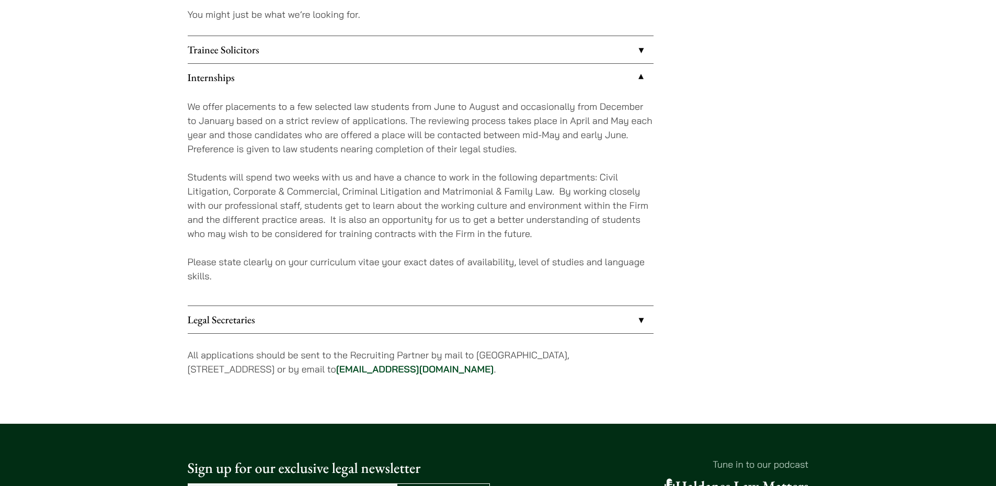
click at [410, 323] on link "Legal Secretaries" at bounding box center [421, 319] width 466 height 27
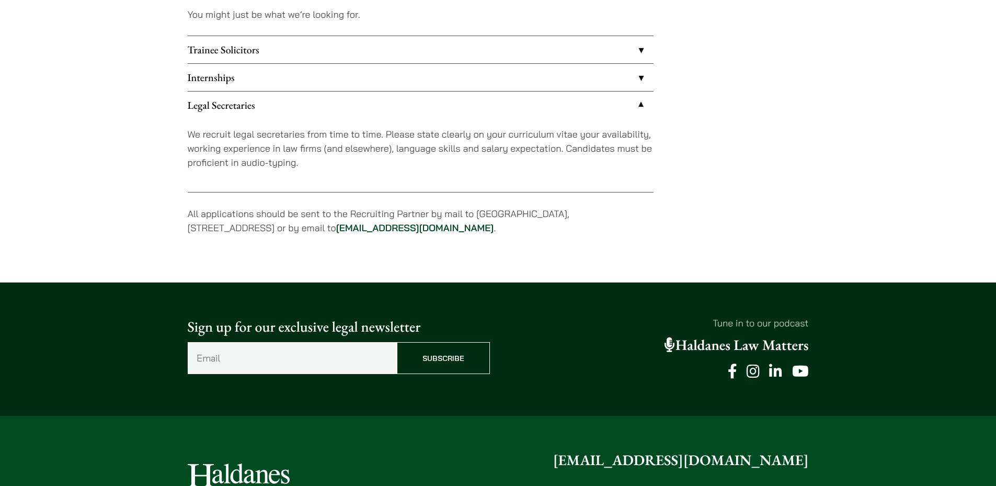
click at [532, 72] on link "Internships" at bounding box center [421, 77] width 466 height 27
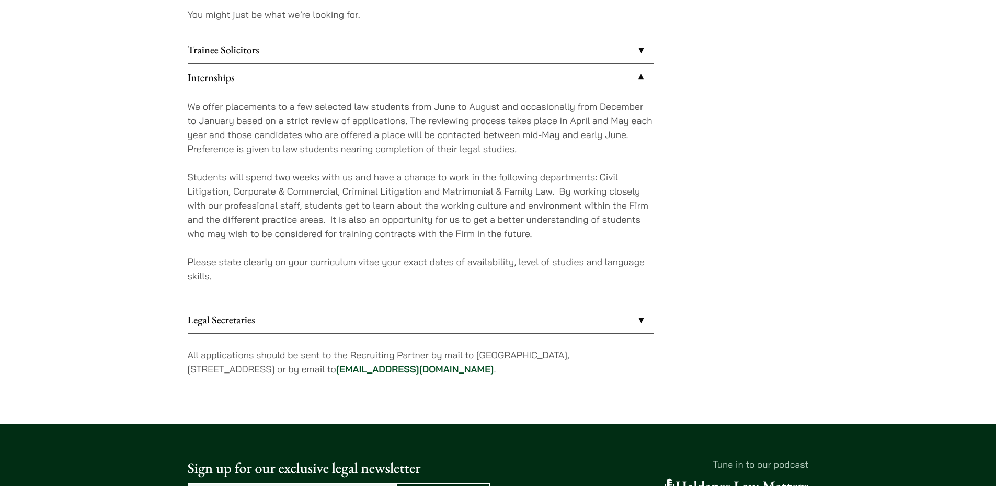
scroll to position [993, 0]
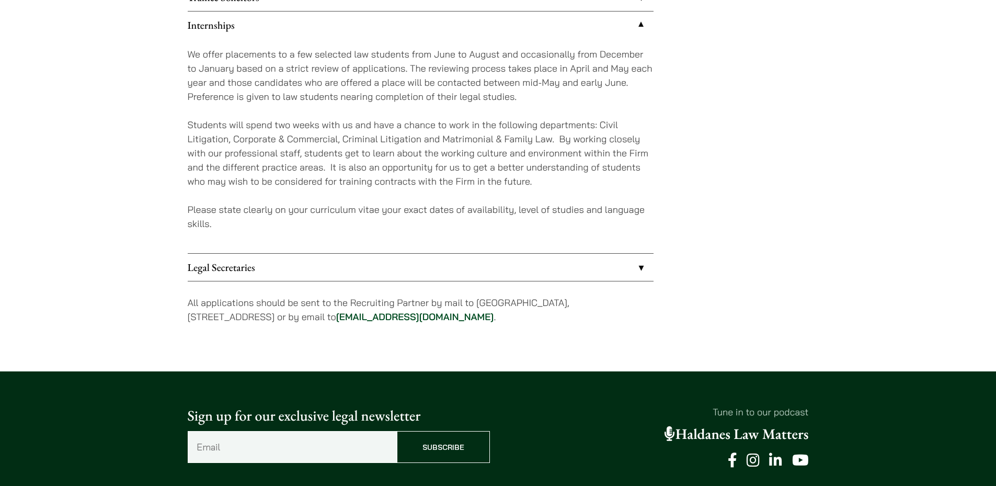
click at [420, 270] on link "Legal Secretaries" at bounding box center [421, 267] width 466 height 27
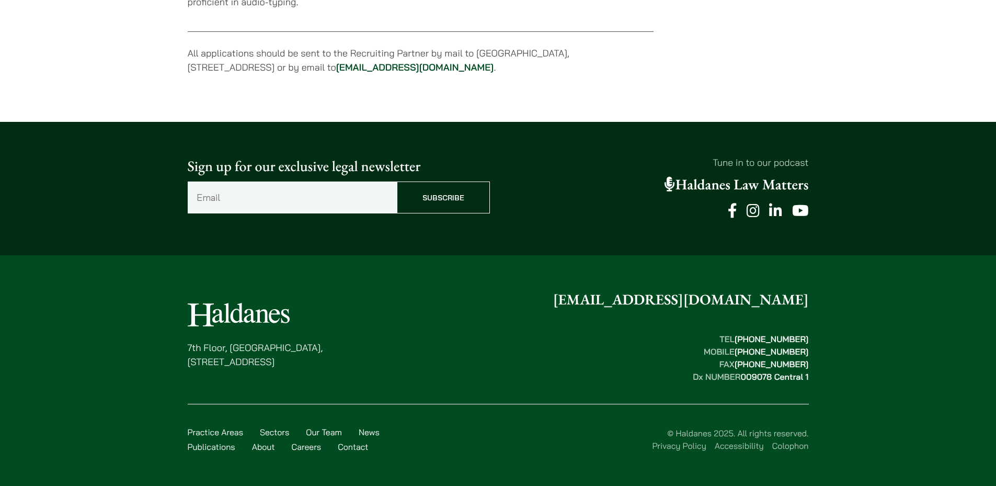
scroll to position [1102, 0]
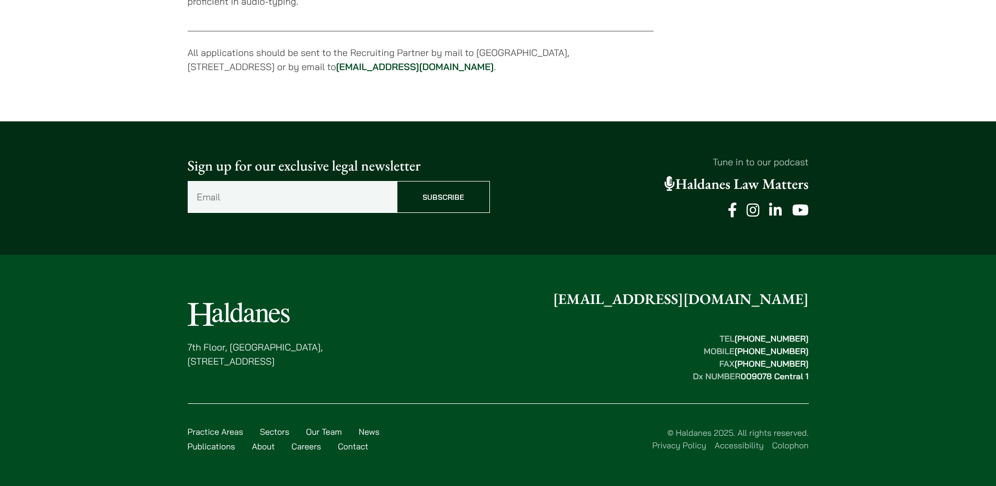
click at [313, 441] on link "Careers" at bounding box center [307, 446] width 30 height 10
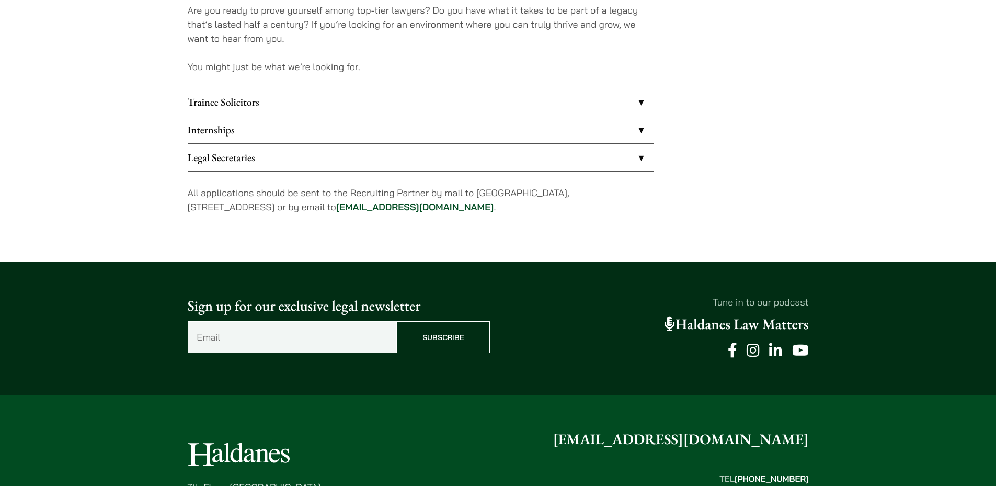
scroll to position [1029, 0]
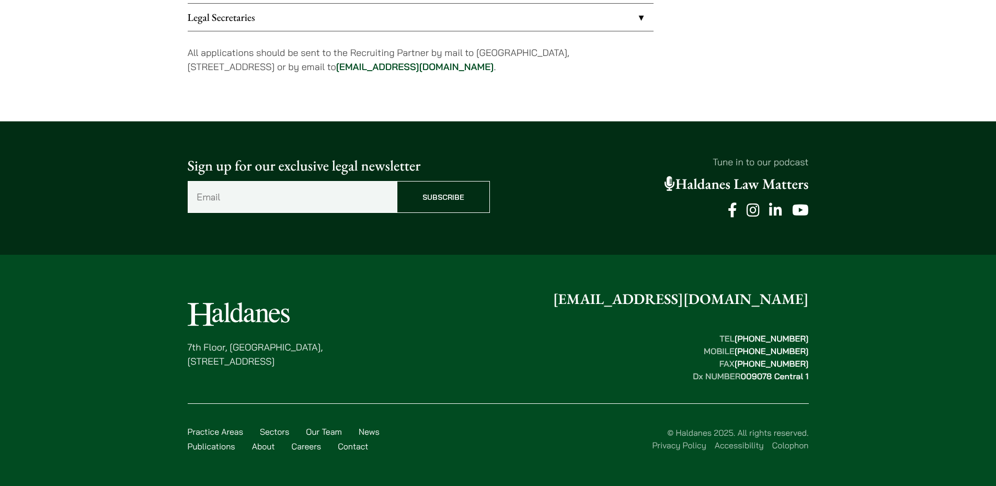
click at [349, 444] on link "Contact" at bounding box center [353, 446] width 30 height 10
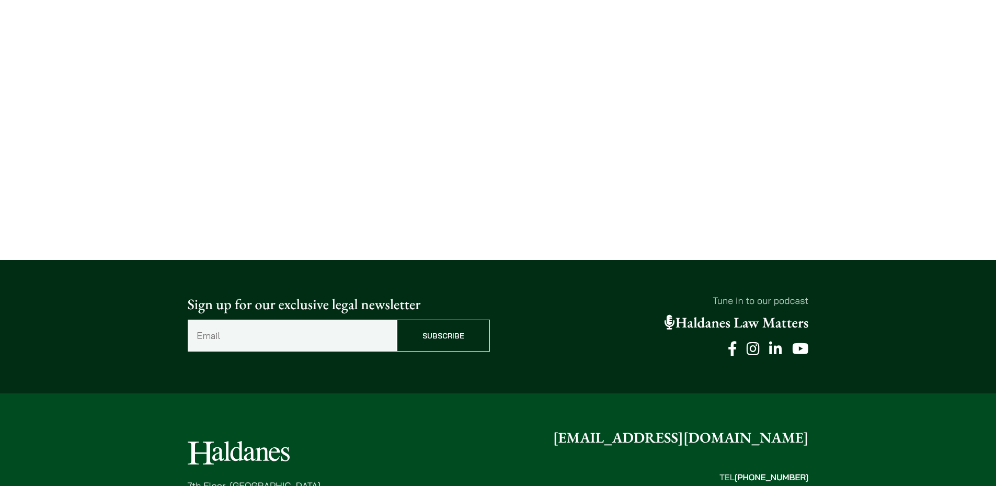
scroll to position [744, 0]
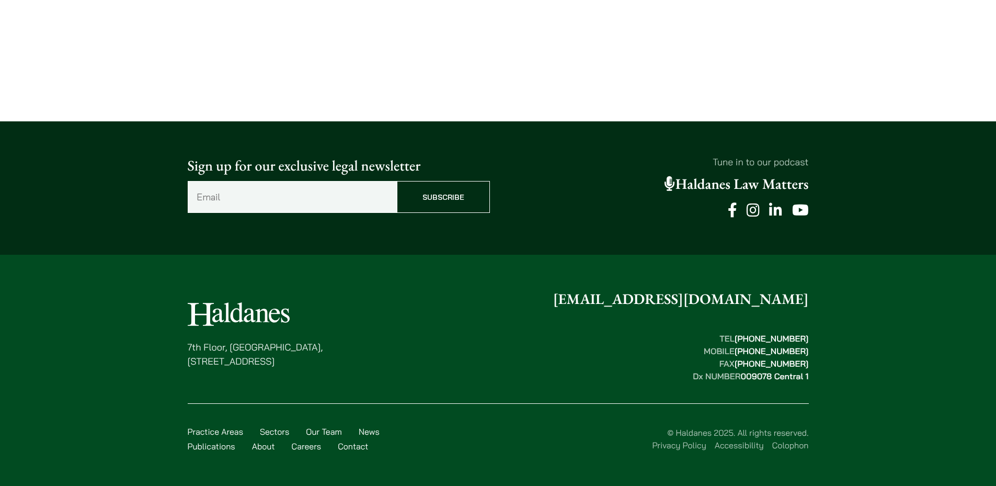
click at [788, 448] on link "Colophon" at bounding box center [790, 445] width 37 height 10
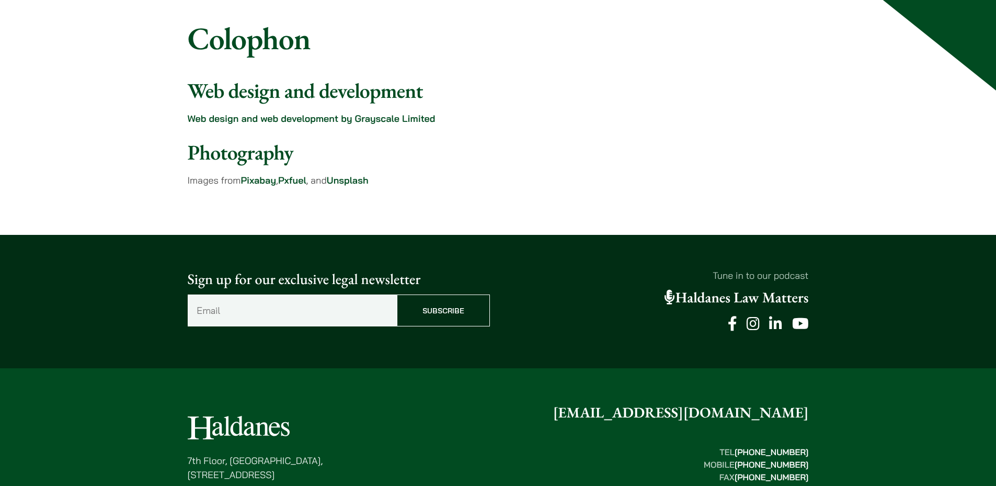
scroll to position [208, 0]
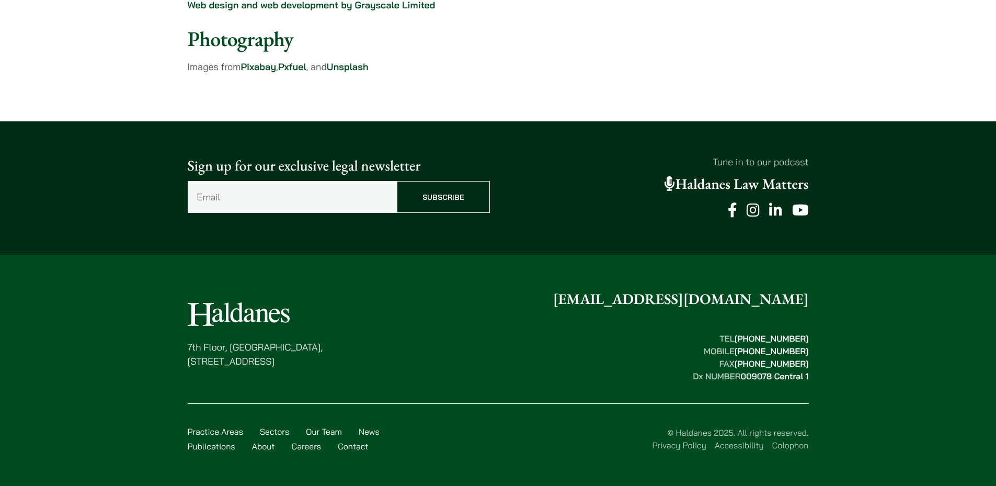
click at [747, 443] on link "Accessibility" at bounding box center [739, 445] width 49 height 10
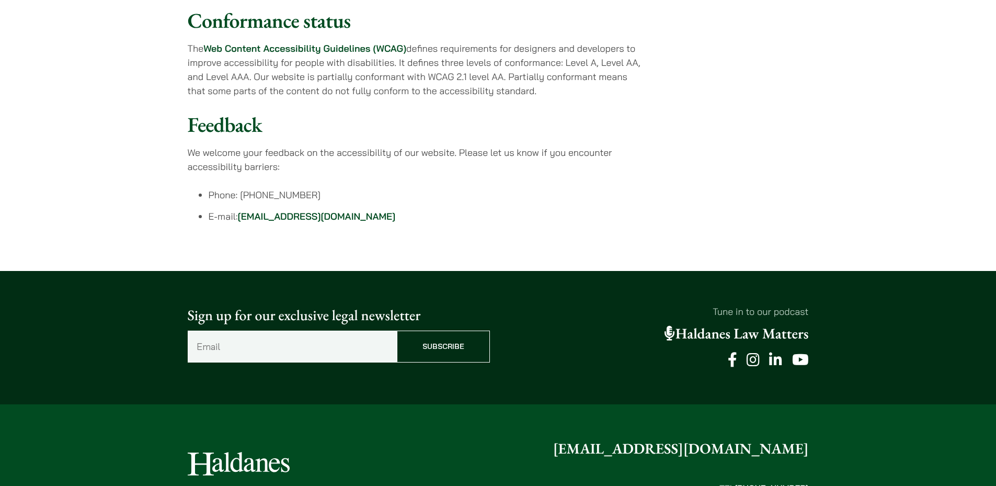
scroll to position [356, 0]
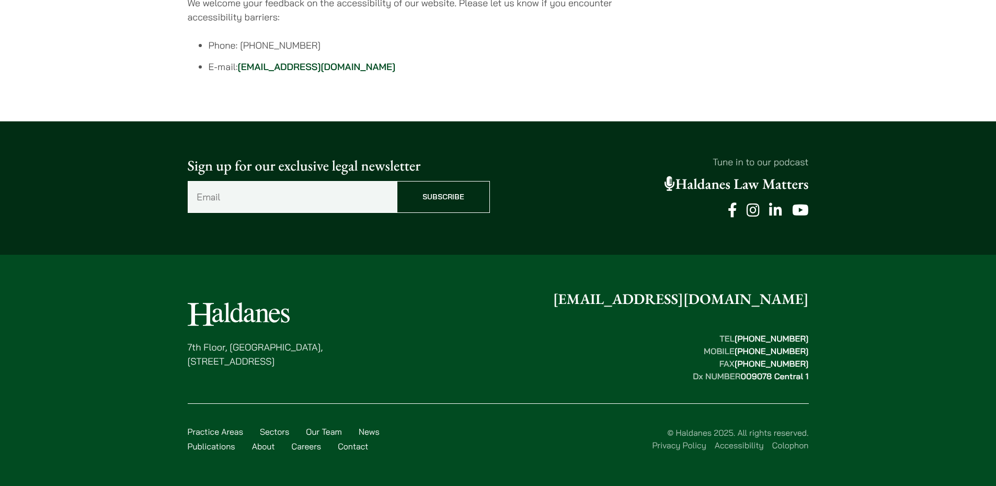
click at [689, 444] on link "Privacy Policy" at bounding box center [679, 445] width 54 height 10
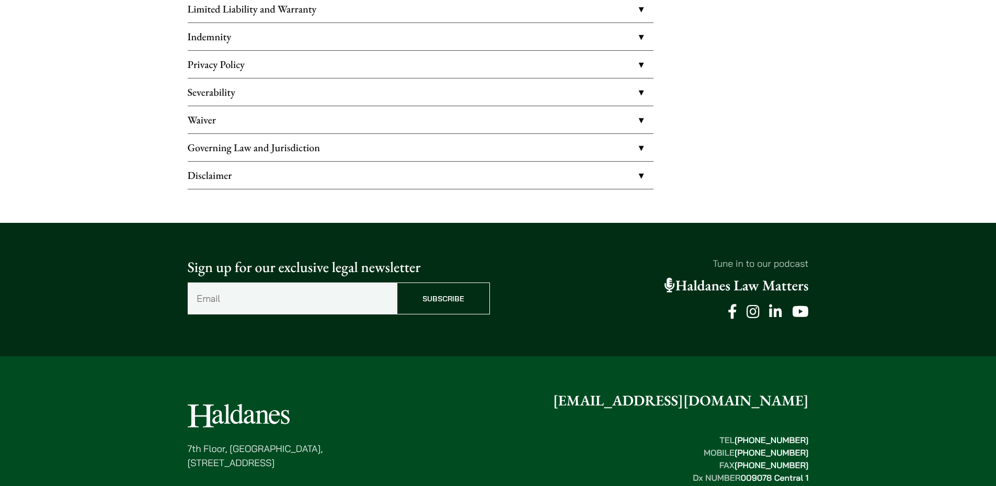
scroll to position [530, 0]
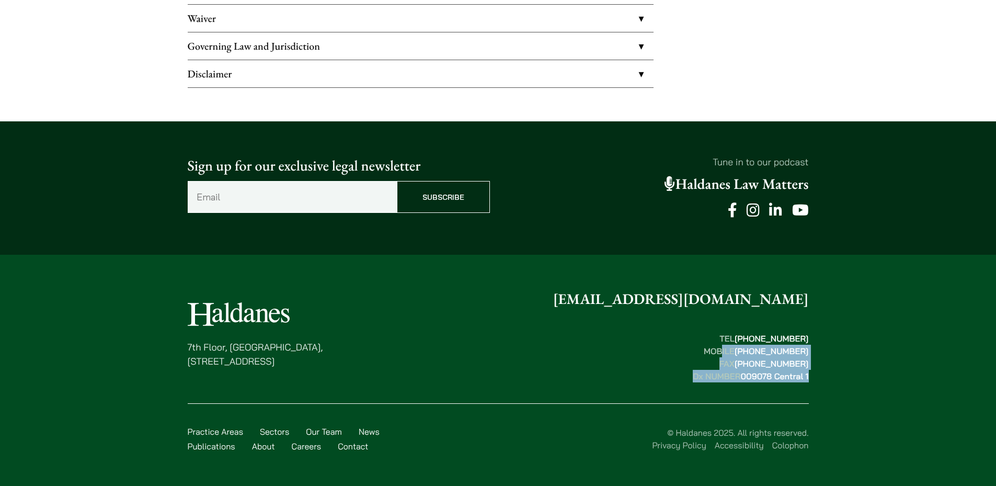
drag, startPoint x: 725, startPoint y: 356, endPoint x: 814, endPoint y: 381, distance: 92.2
click at [814, 381] on div "[STREET_ADDRESS] [EMAIL_ADDRESS][DOMAIN_NAME] TEL  [PHONE_NUMBER] MOBILE  [PHON…" at bounding box center [498, 374] width 659 height 173
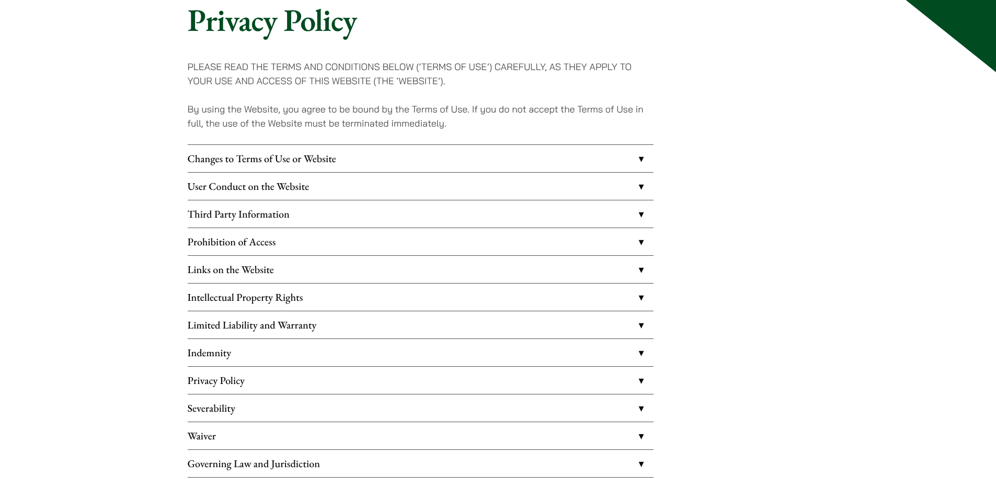
scroll to position [111, 0]
click at [315, 298] on link "Intellectual Property Rights" at bounding box center [421, 297] width 466 height 27
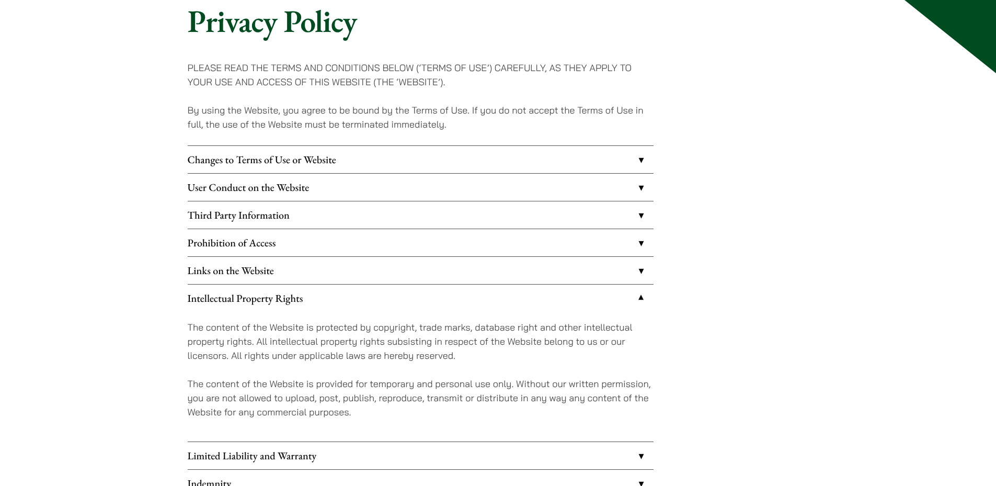
click at [377, 290] on link "Intellectual Property Rights" at bounding box center [421, 297] width 466 height 27
